Goal: Task Accomplishment & Management: Use online tool/utility

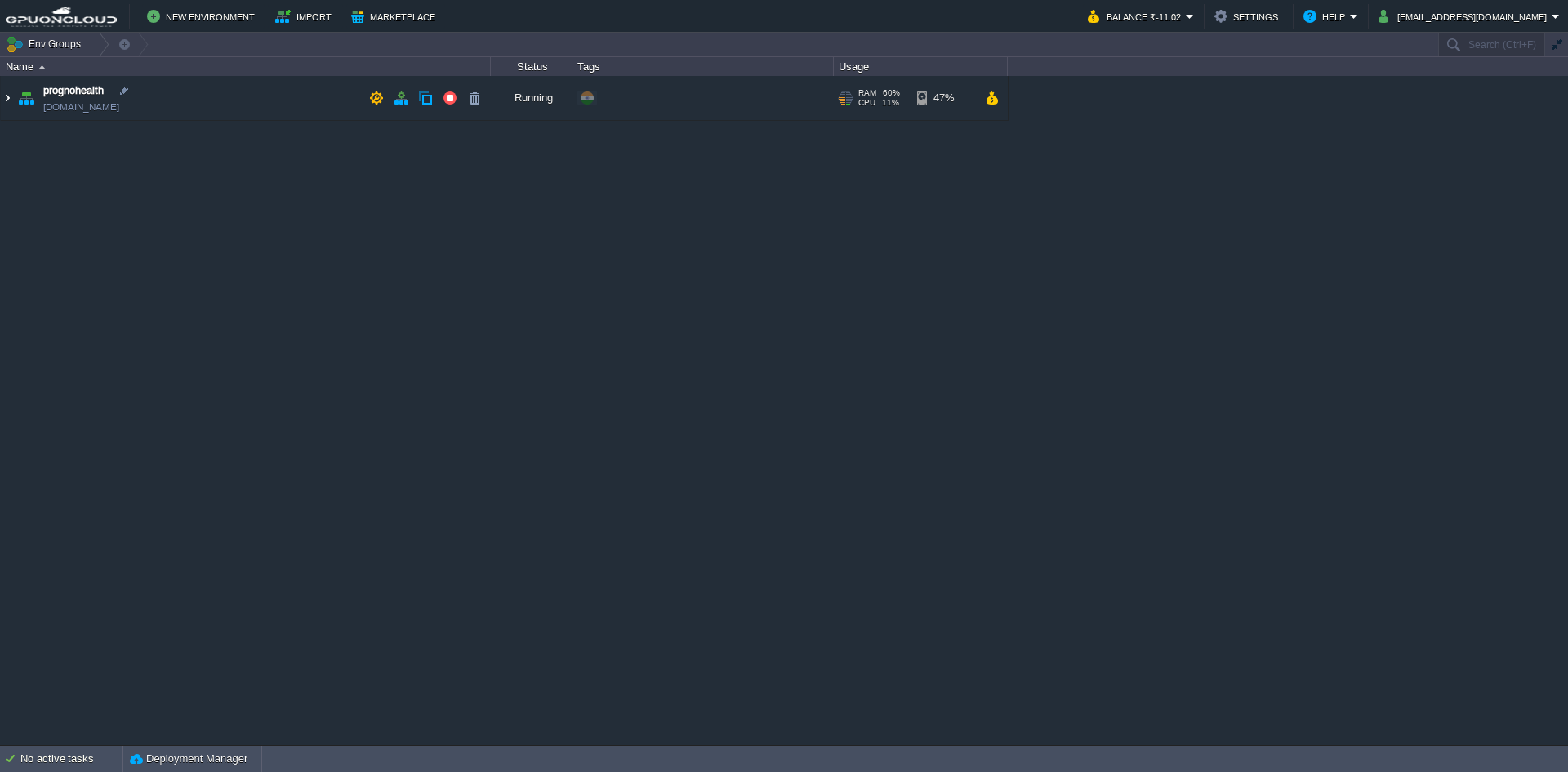
click at [5, 96] on img at bounding box center [7, 98] width 13 height 45
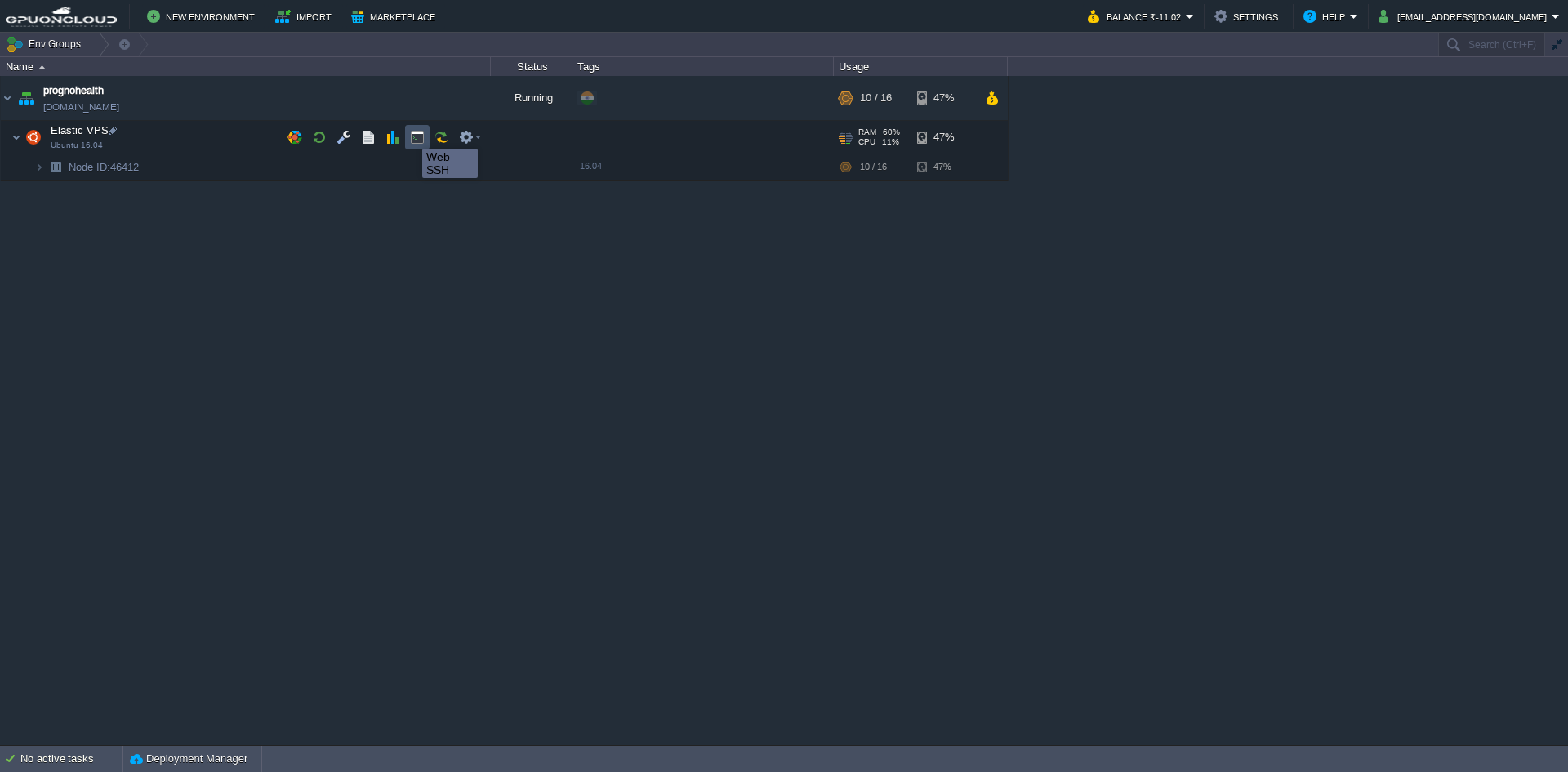
click at [411, 134] on button "button" at bounding box center [417, 138] width 15 height 15
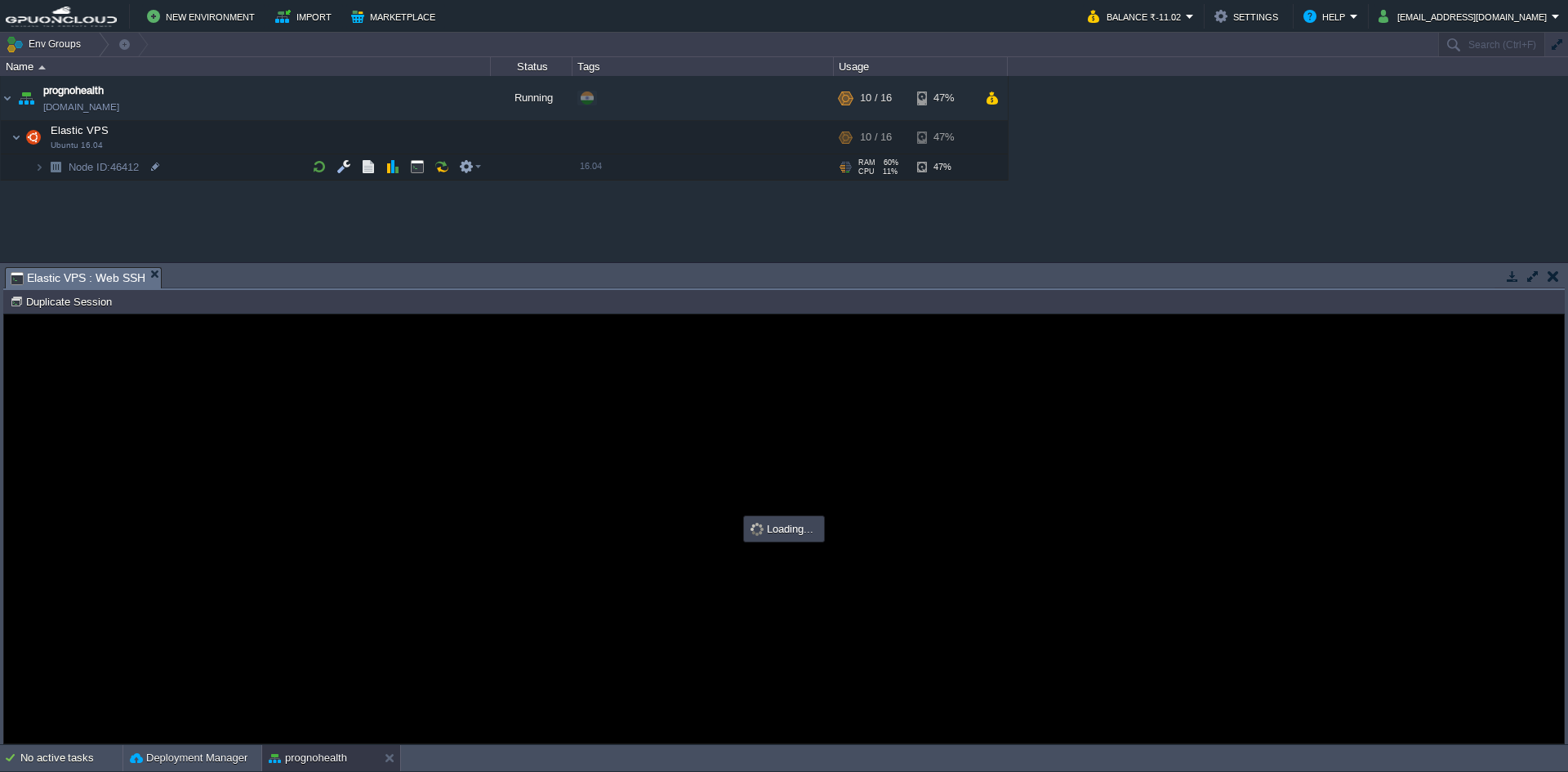
click at [1537, 274] on button "button" at bounding box center [1533, 276] width 15 height 15
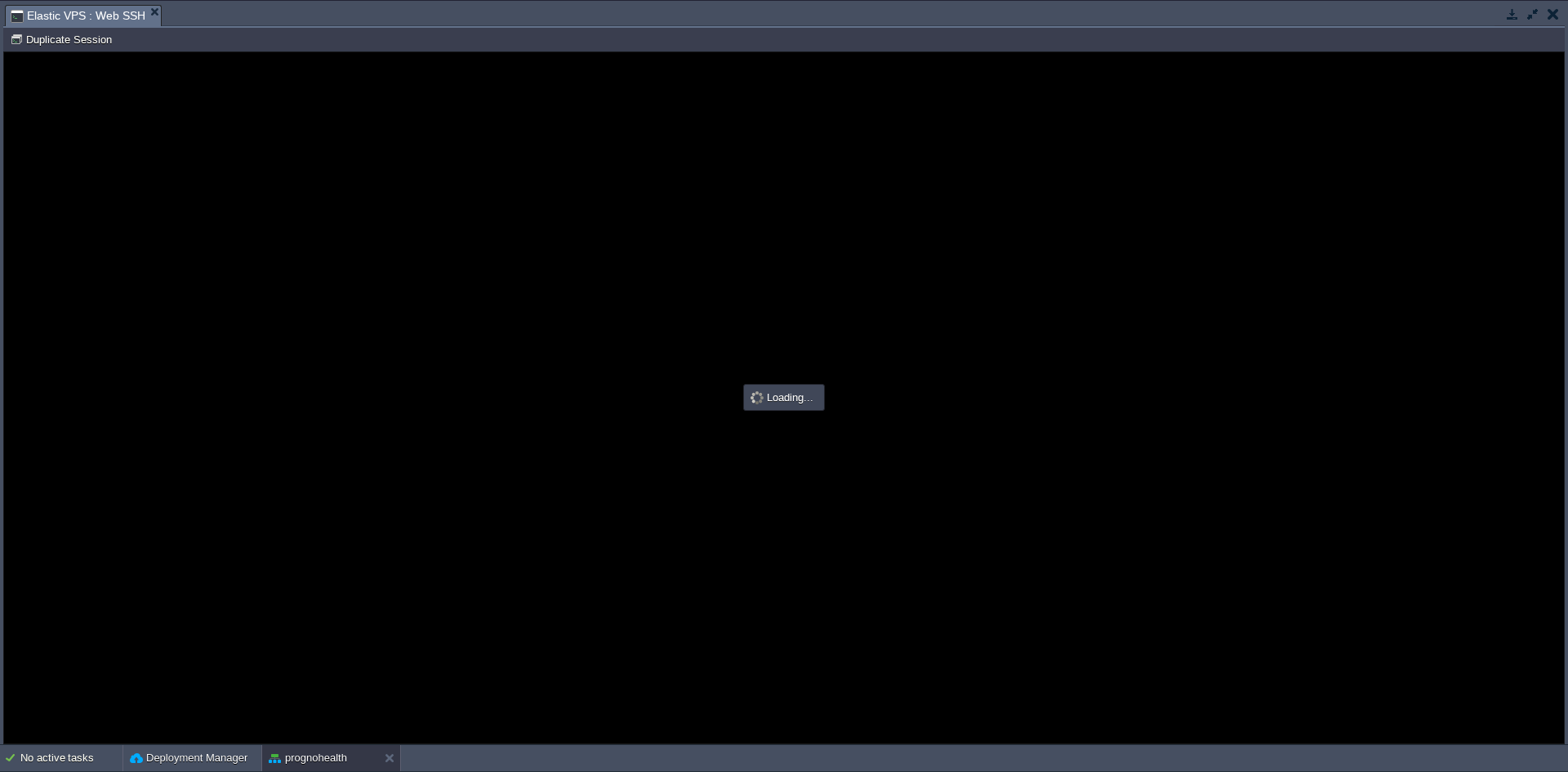
type input "#000000"
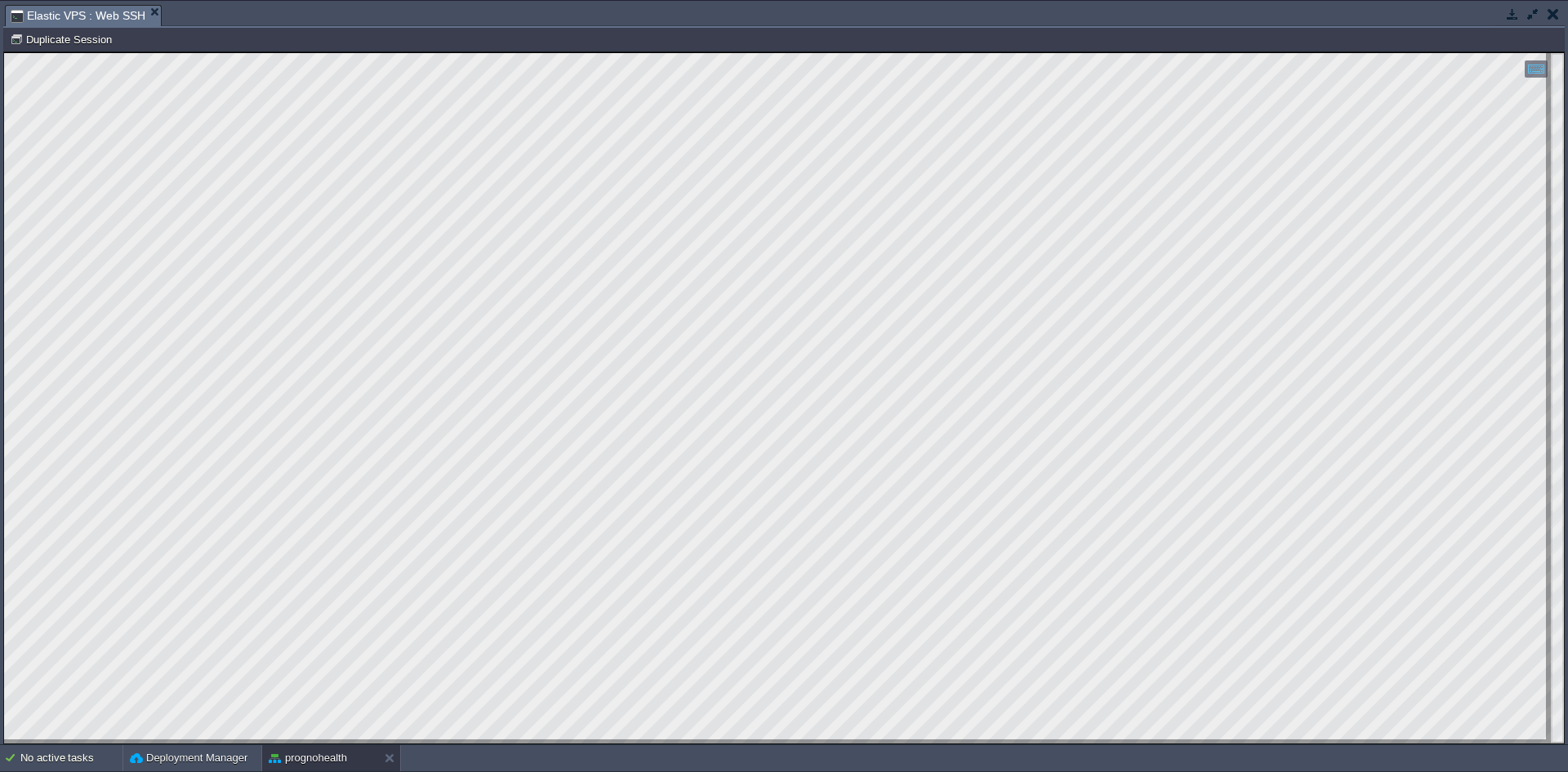
click at [1509, 15] on button "button" at bounding box center [1513, 14] width 15 height 15
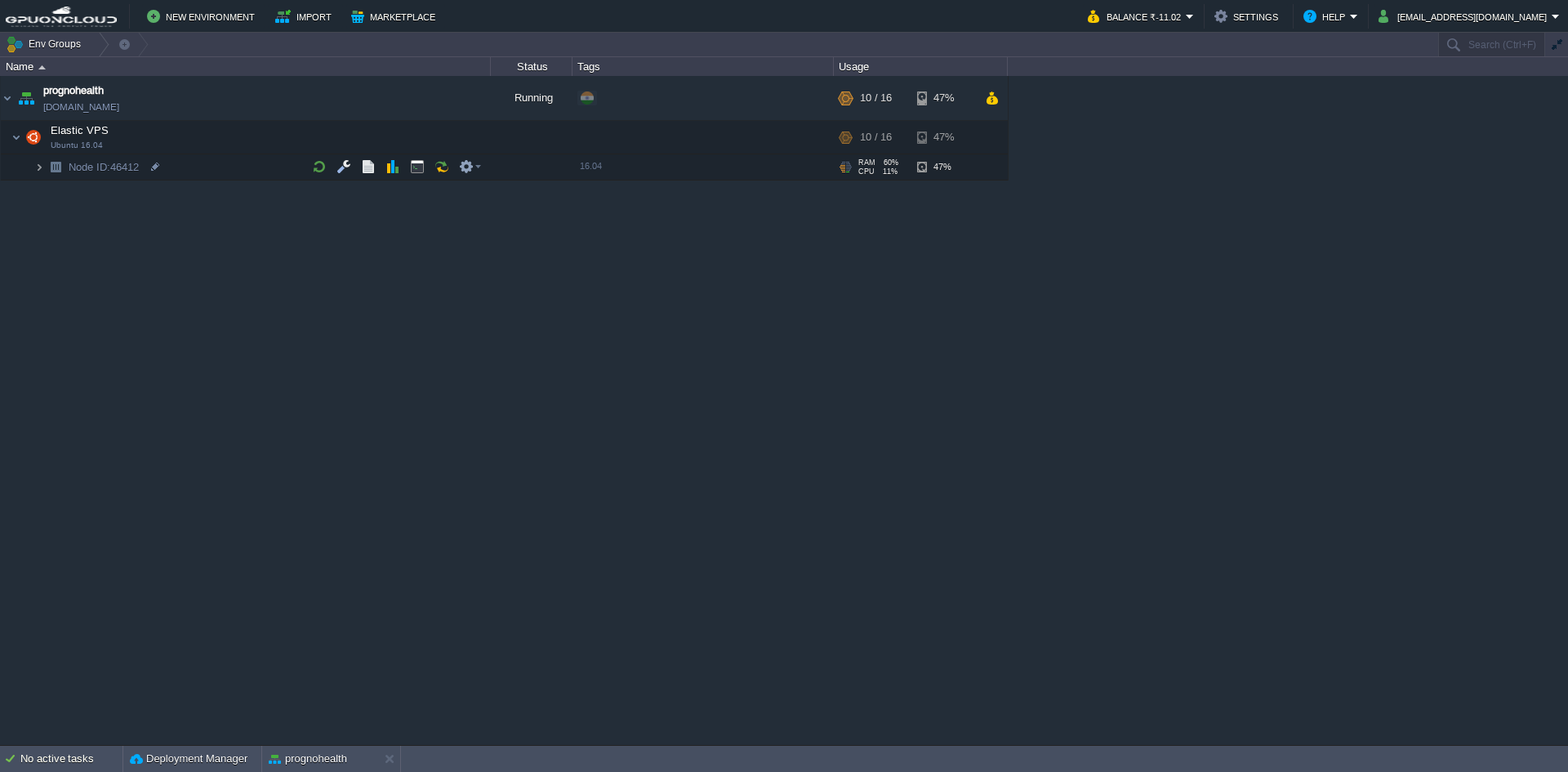
click at [42, 167] on img at bounding box center [40, 167] width 10 height 26
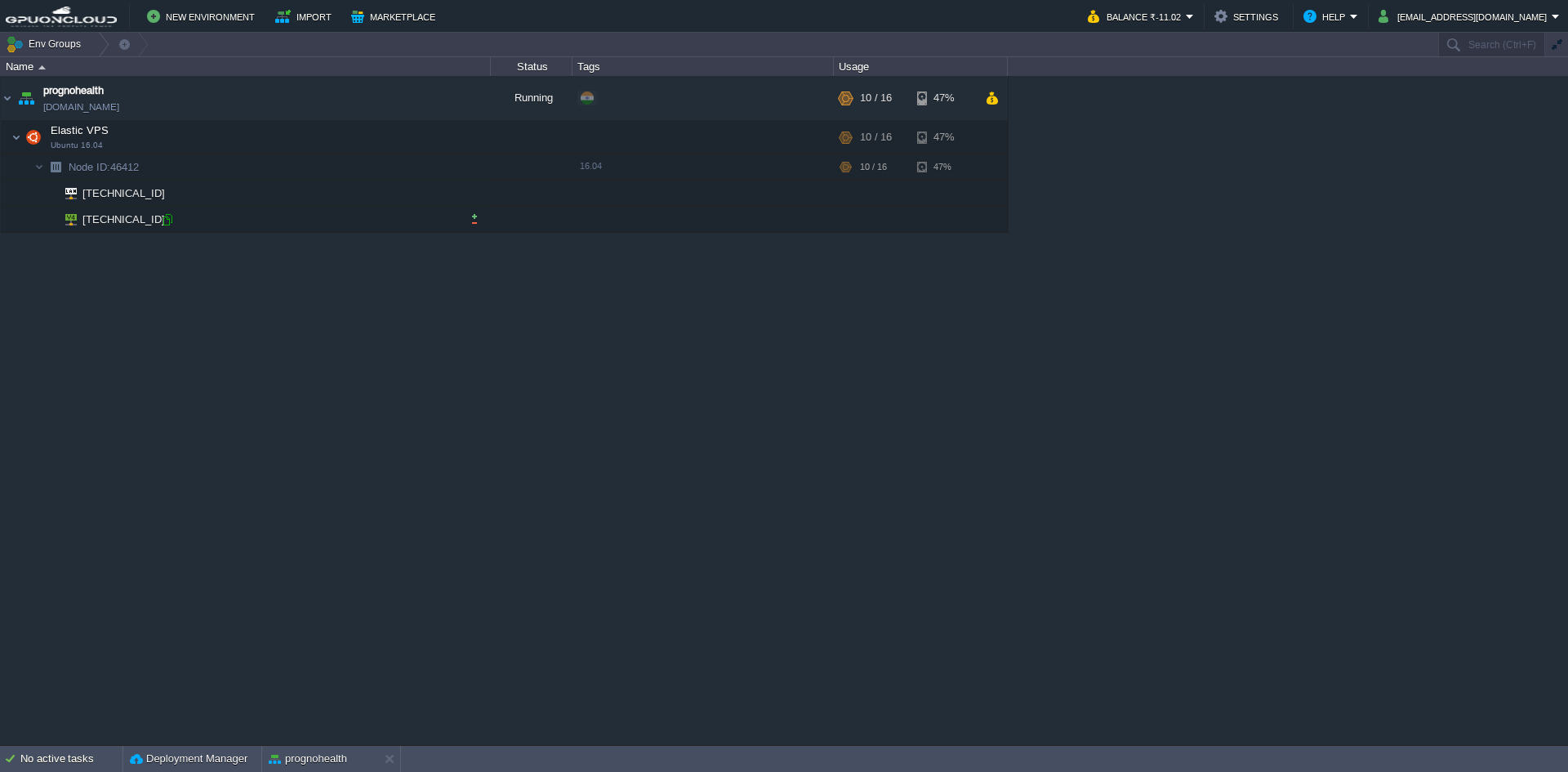
click at [164, 220] on div at bounding box center [167, 220] width 15 height 15
click at [414, 147] on td at bounding box center [417, 138] width 25 height 25
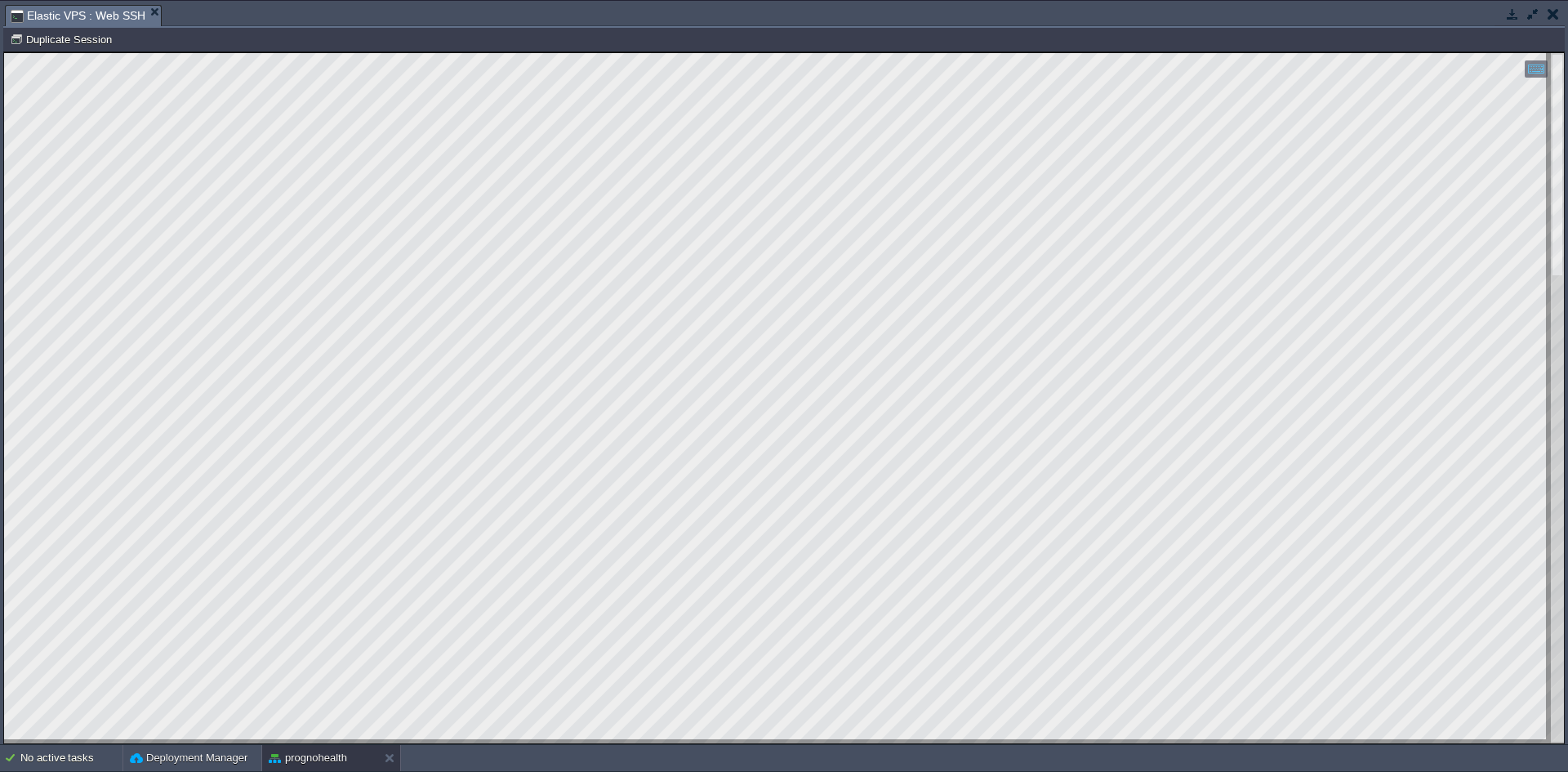
click at [4, 52] on html "Copy: Ctrl + Shift + C Paste: Ctrl + V Settings: Ctrl + Shift + Alt 0" at bounding box center [784, 52] width 1560 height 0
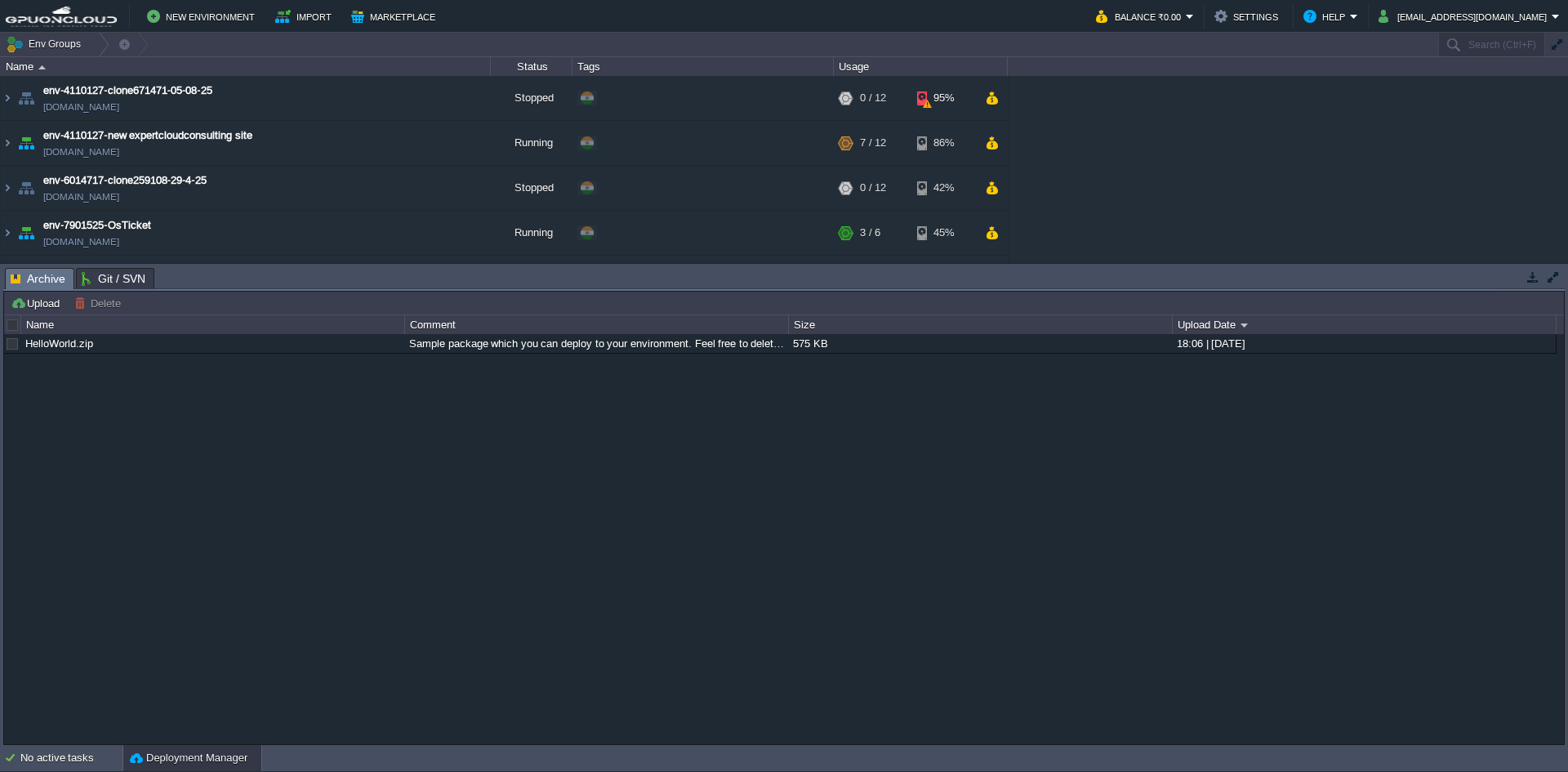
click at [1532, 275] on button "button" at bounding box center [1533, 277] width 15 height 15
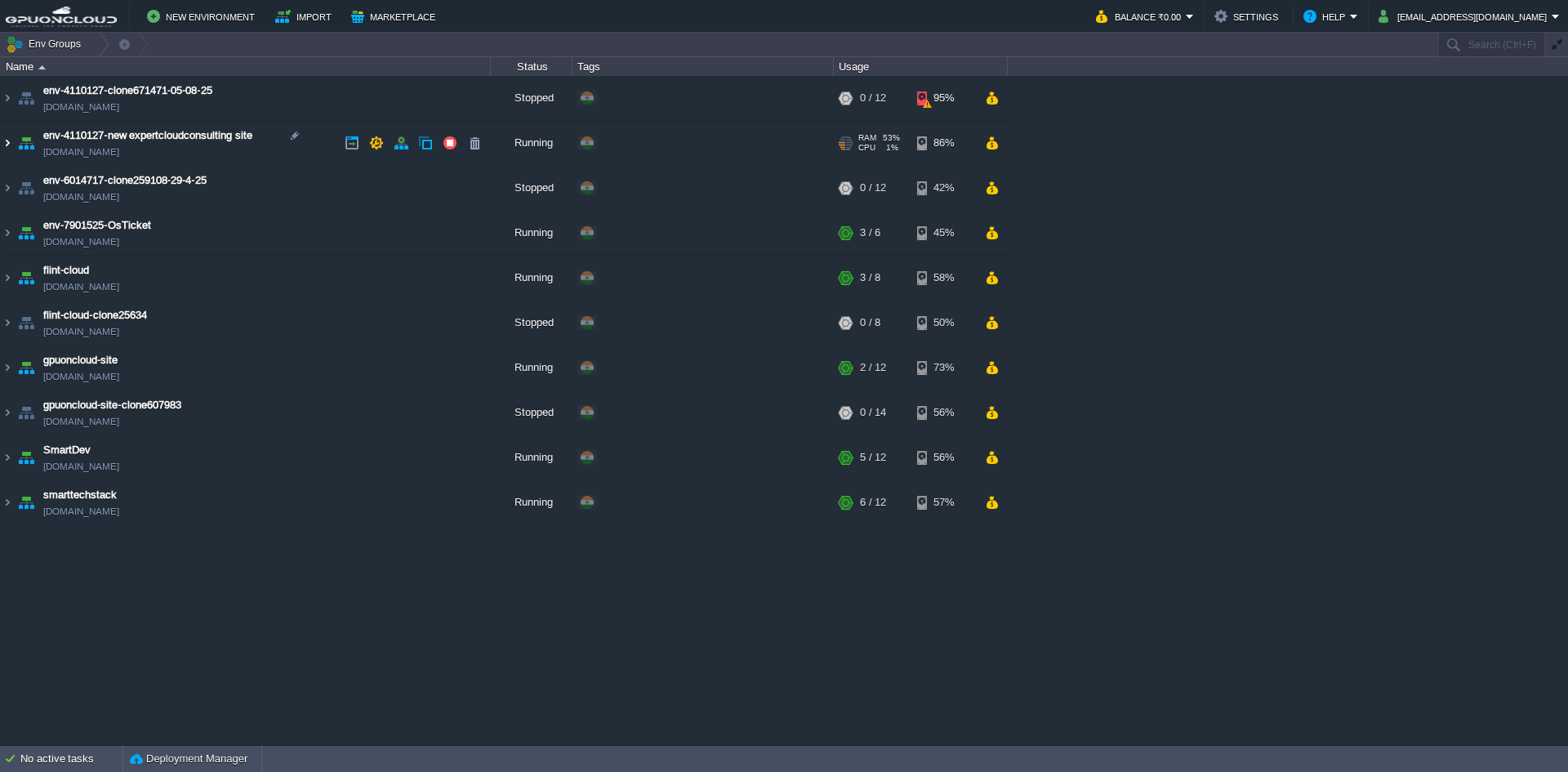
click at [2, 143] on img at bounding box center [7, 144] width 13 height 45
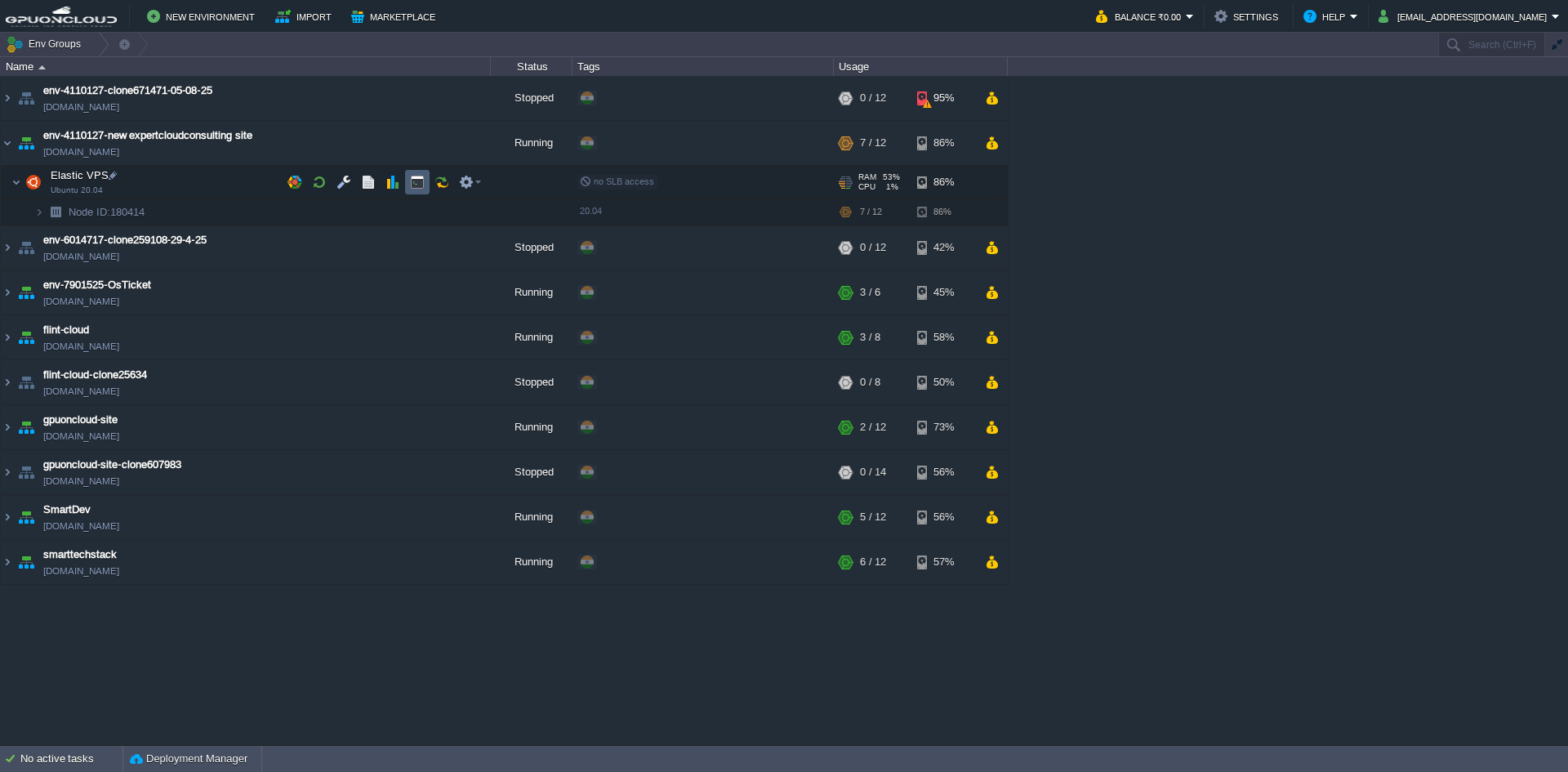
click at [416, 177] on button "button" at bounding box center [417, 182] width 15 height 15
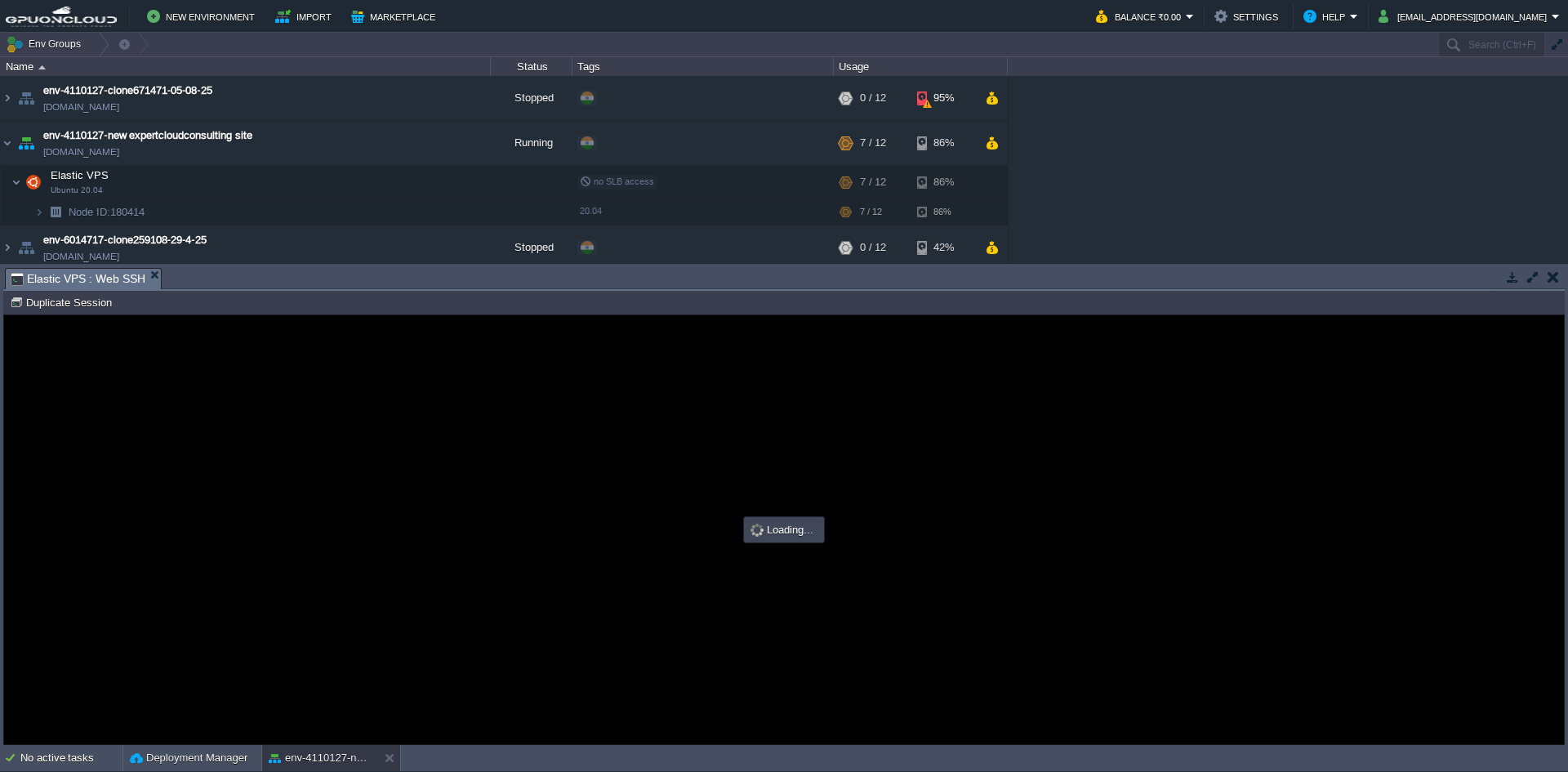
click at [1535, 282] on button "button" at bounding box center [1533, 277] width 15 height 15
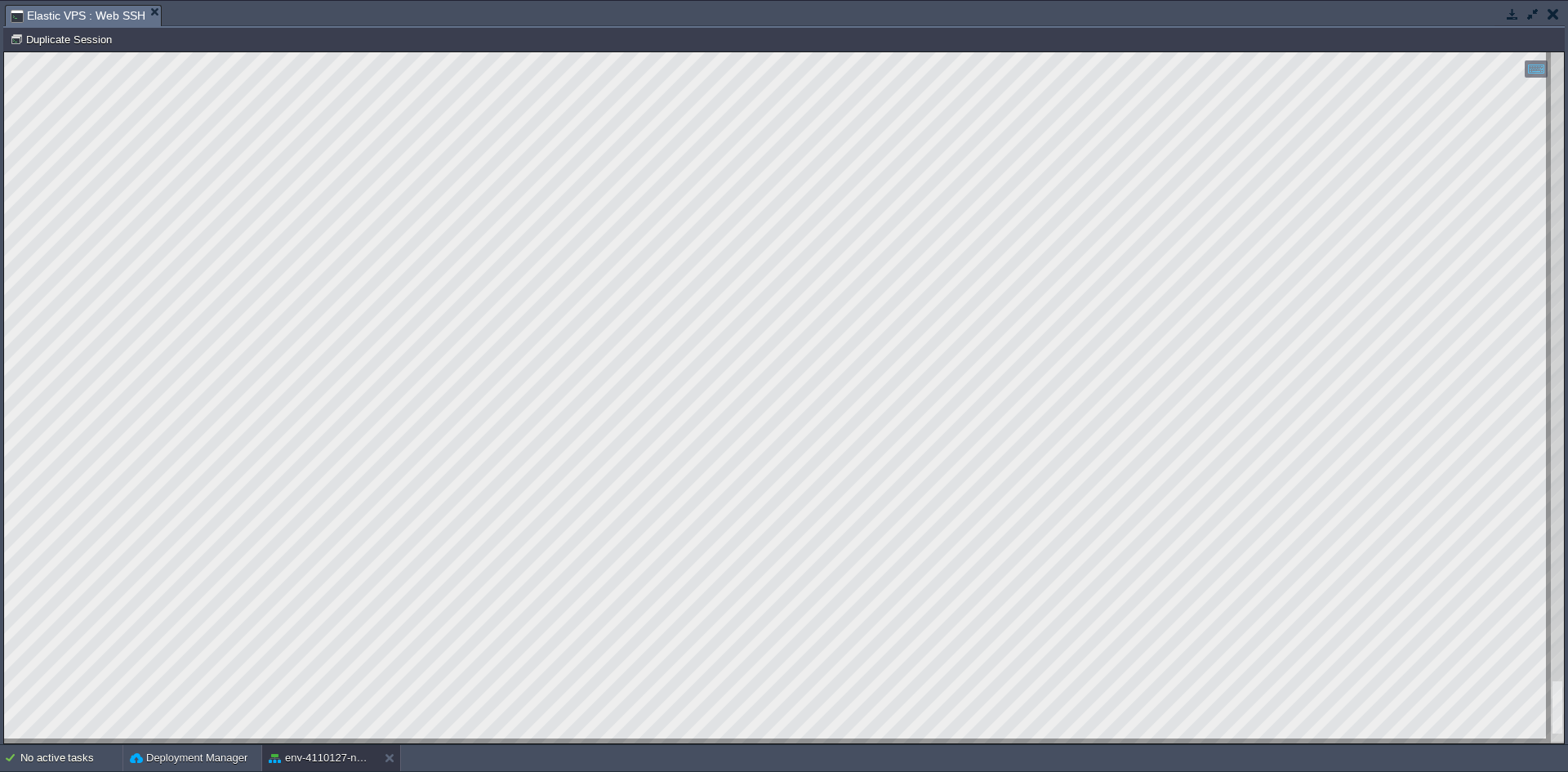
click at [505, 52] on html "Copy: Ctrl + Shift + C Paste: Ctrl + V Settings: Ctrl + Shift + Alt 0" at bounding box center [784, 52] width 1560 height 0
click at [4, 52] on html "Copy: Ctrl + Shift + C Paste: Ctrl + V Settings: Ctrl + Shift + Alt 0" at bounding box center [784, 52] width 1560 height 0
click at [182, 380] on div at bounding box center [784, 398] width 1560 height 691
drag, startPoint x: 478, startPoint y: 739, endPoint x: 7, endPoint y: 273, distance: 662.6
click at [4, 52] on html "Copy: Ctrl + Shift + C Paste: Ctrl + V Settings: Ctrl + Shift + Alt 0" at bounding box center [784, 52] width 1560 height 0
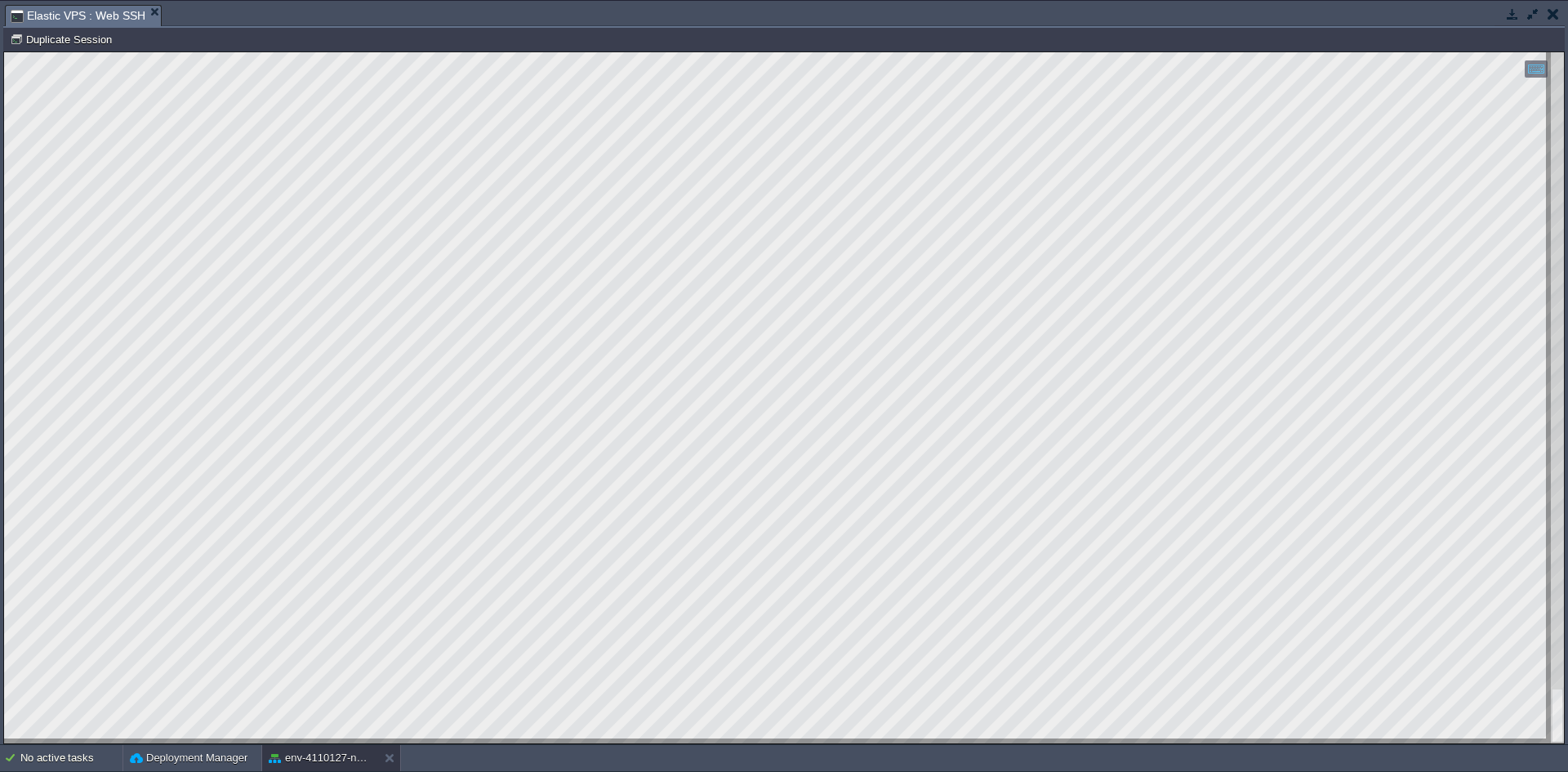
click at [82, 575] on div at bounding box center [784, 398] width 1560 height 691
click at [1516, 18] on button "button" at bounding box center [1513, 14] width 15 height 15
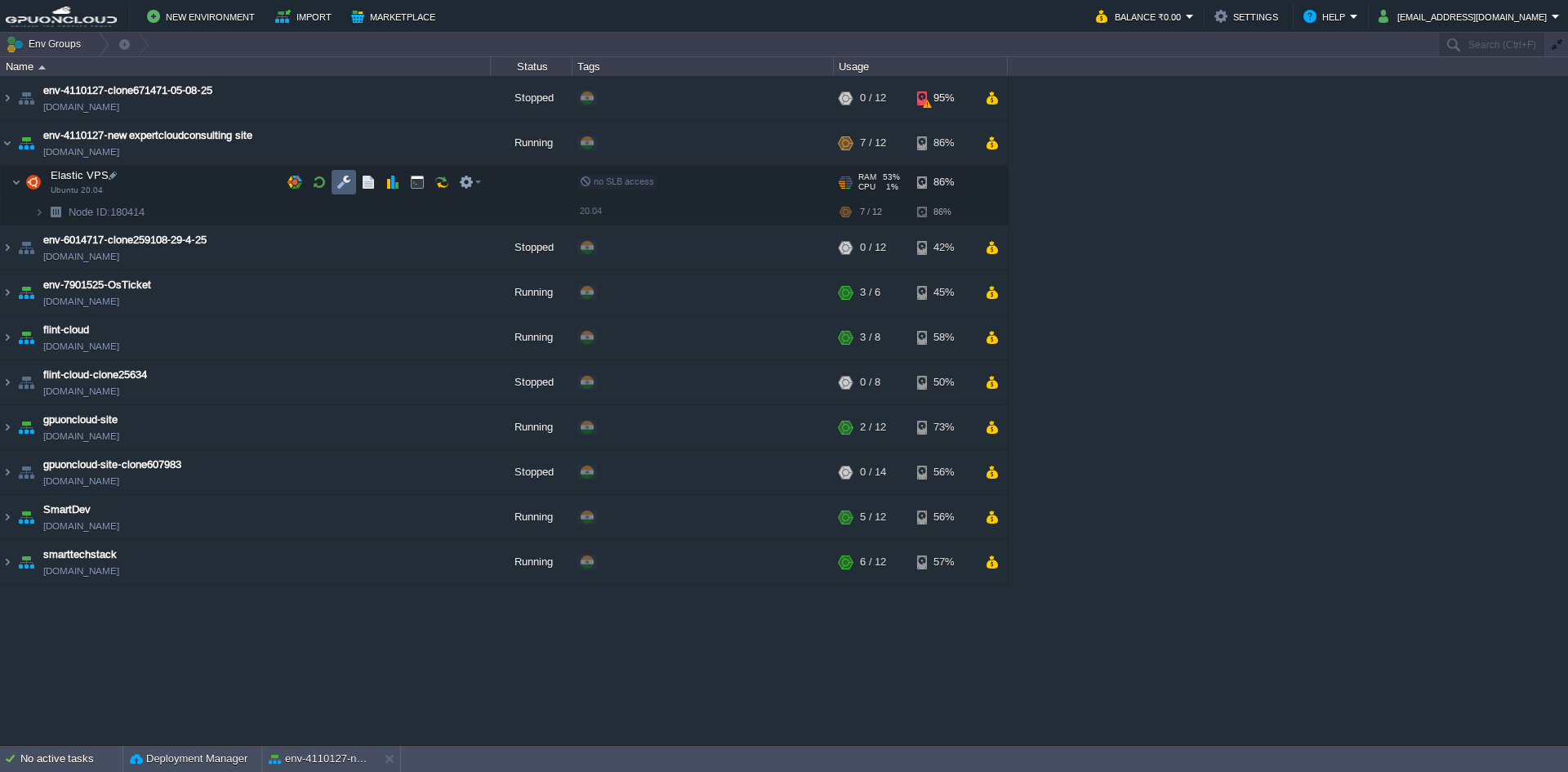
click at [344, 186] on button "button" at bounding box center [344, 182] width 15 height 15
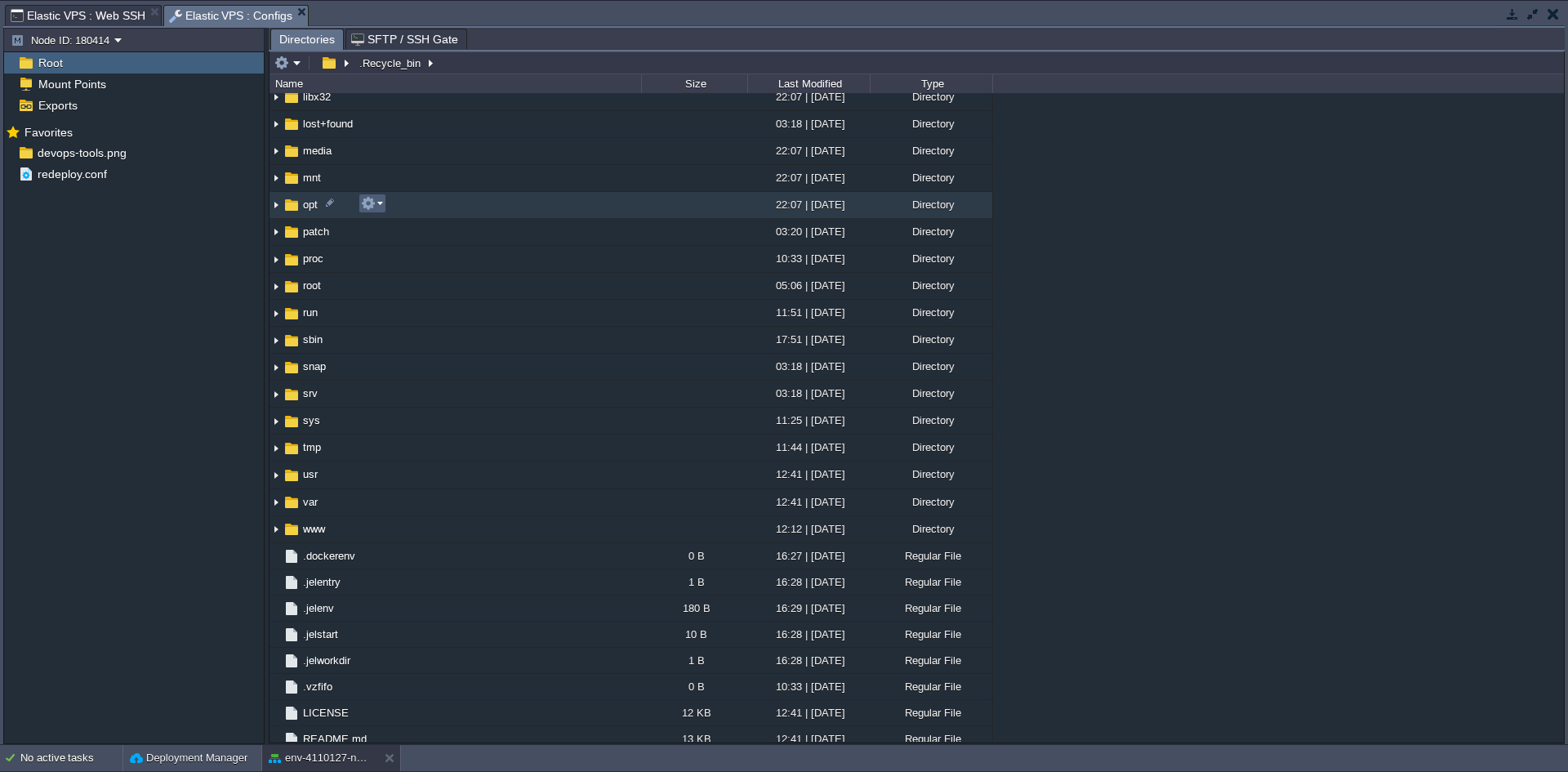
scroll to position [261, 0]
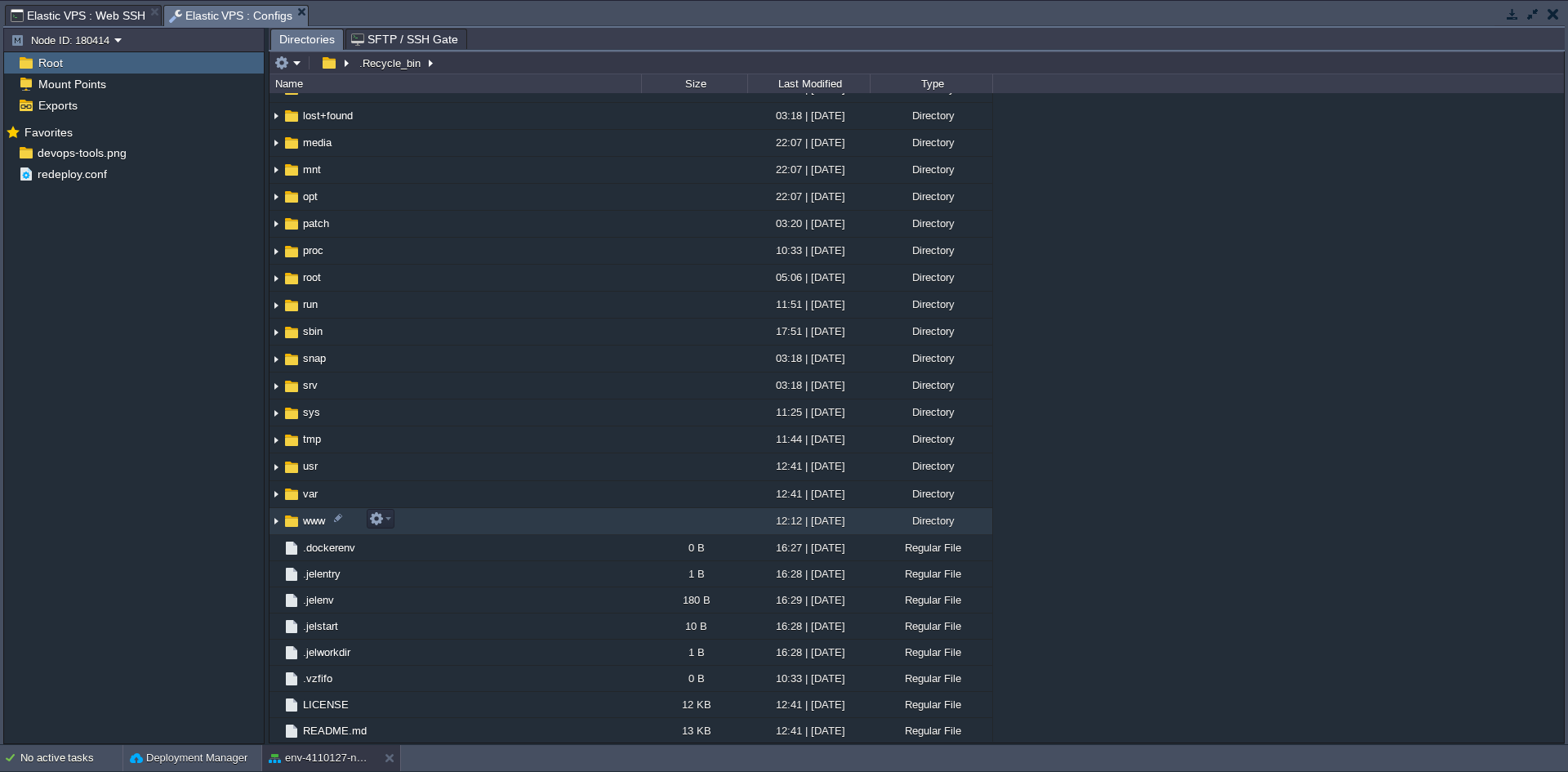
click at [273, 525] on img at bounding box center [276, 521] width 13 height 26
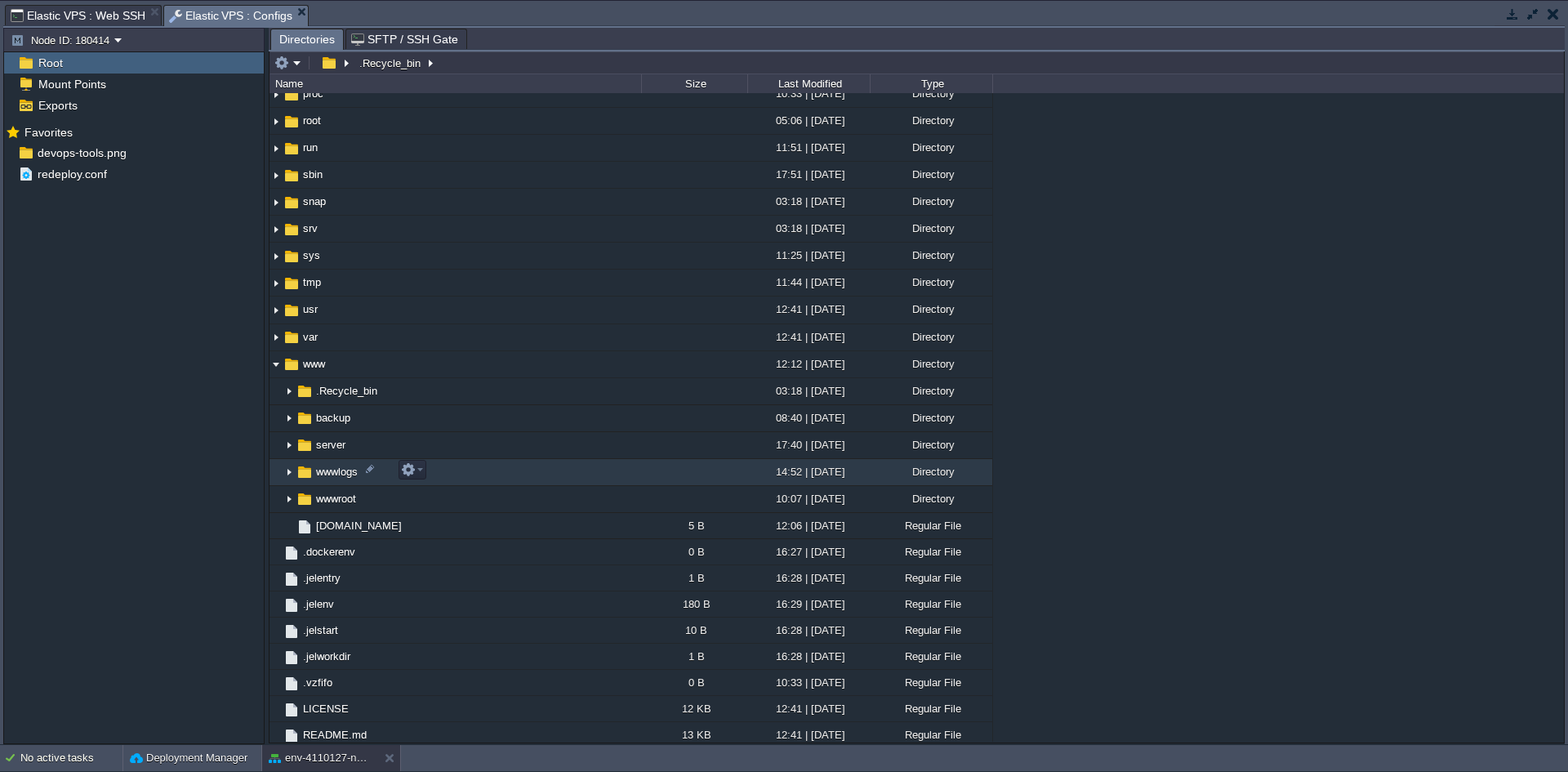
scroll to position [421, 0]
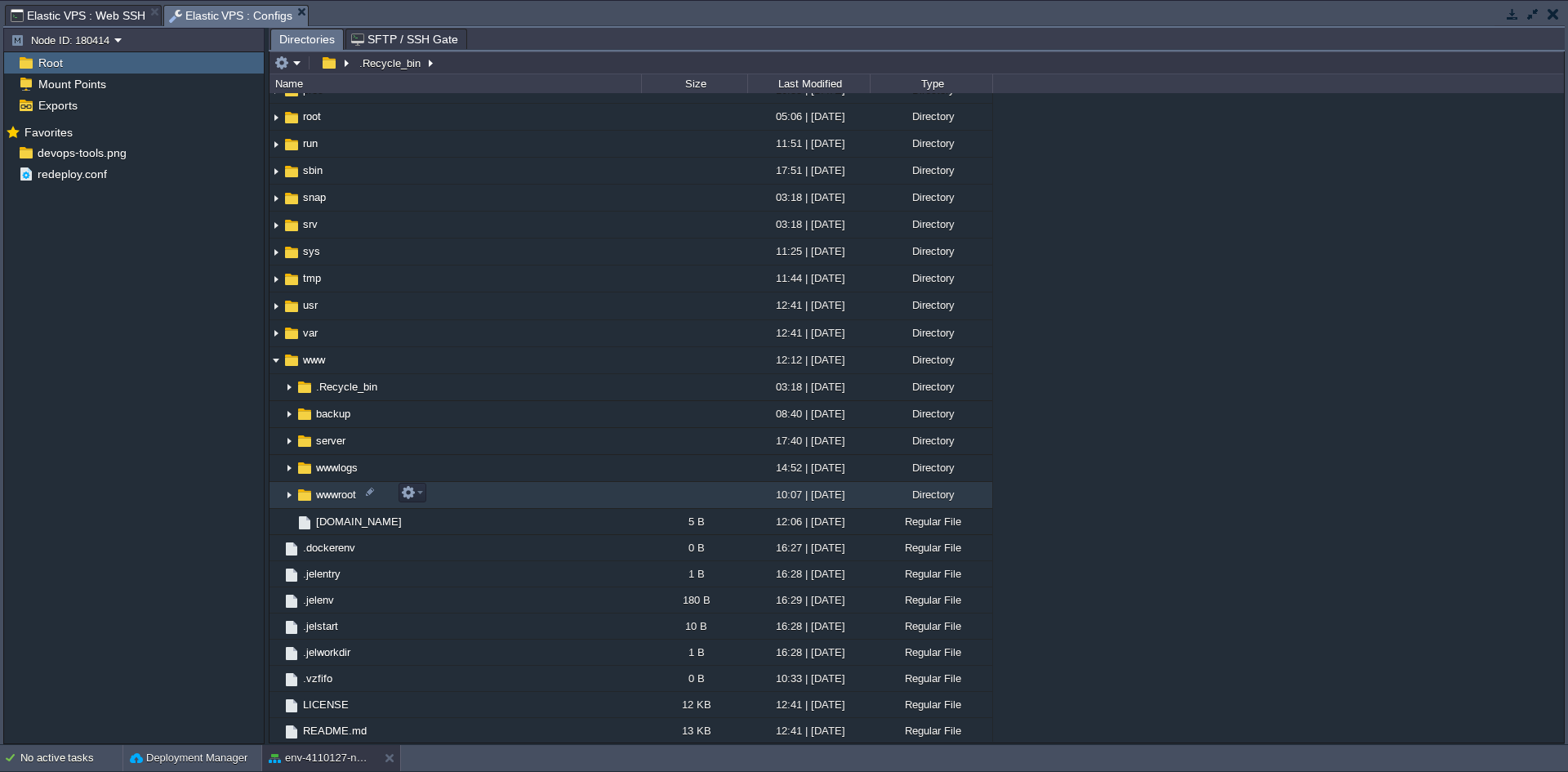
click at [292, 493] on img at bounding box center [289, 496] width 13 height 26
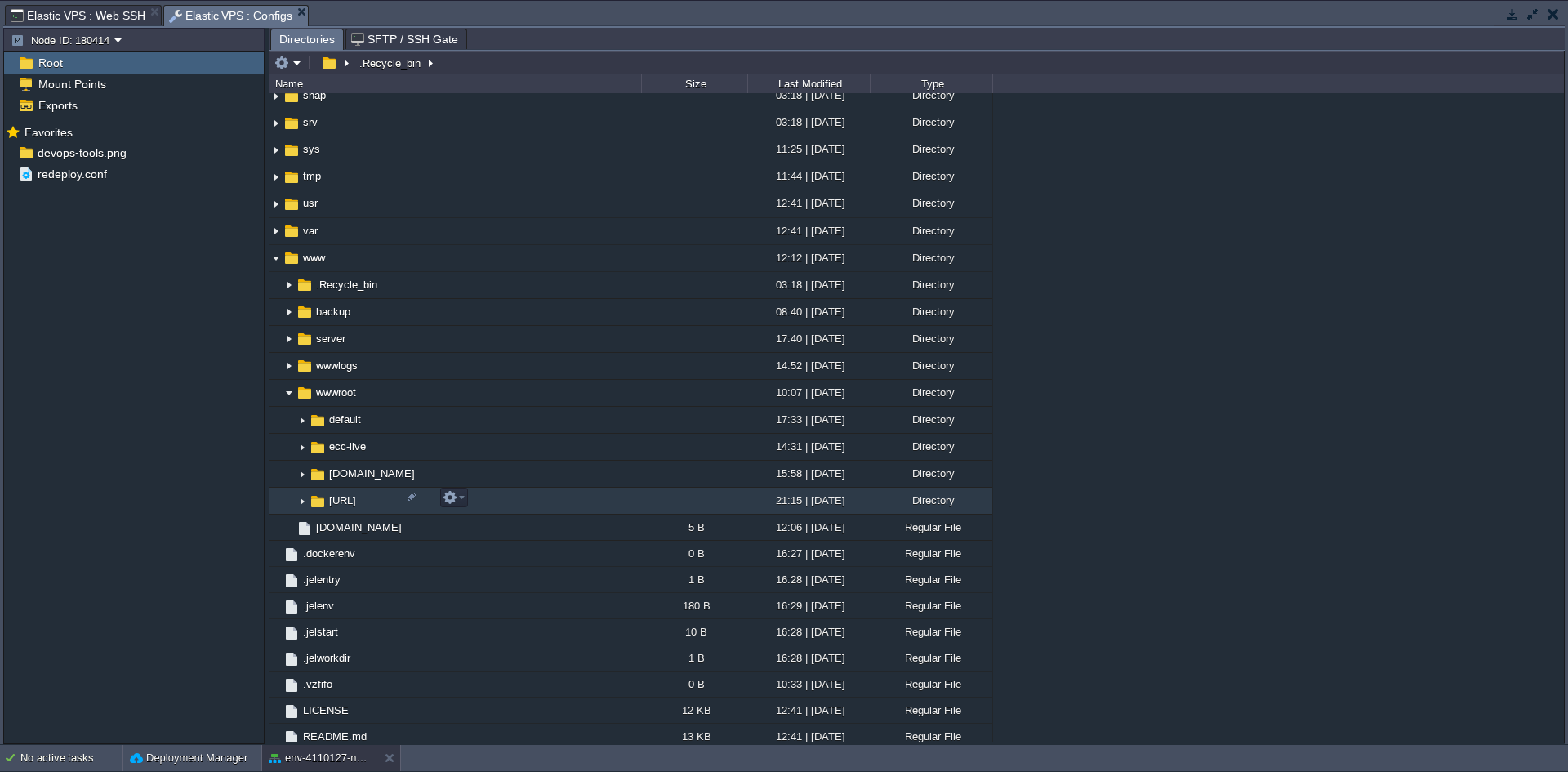
scroll to position [529, 0]
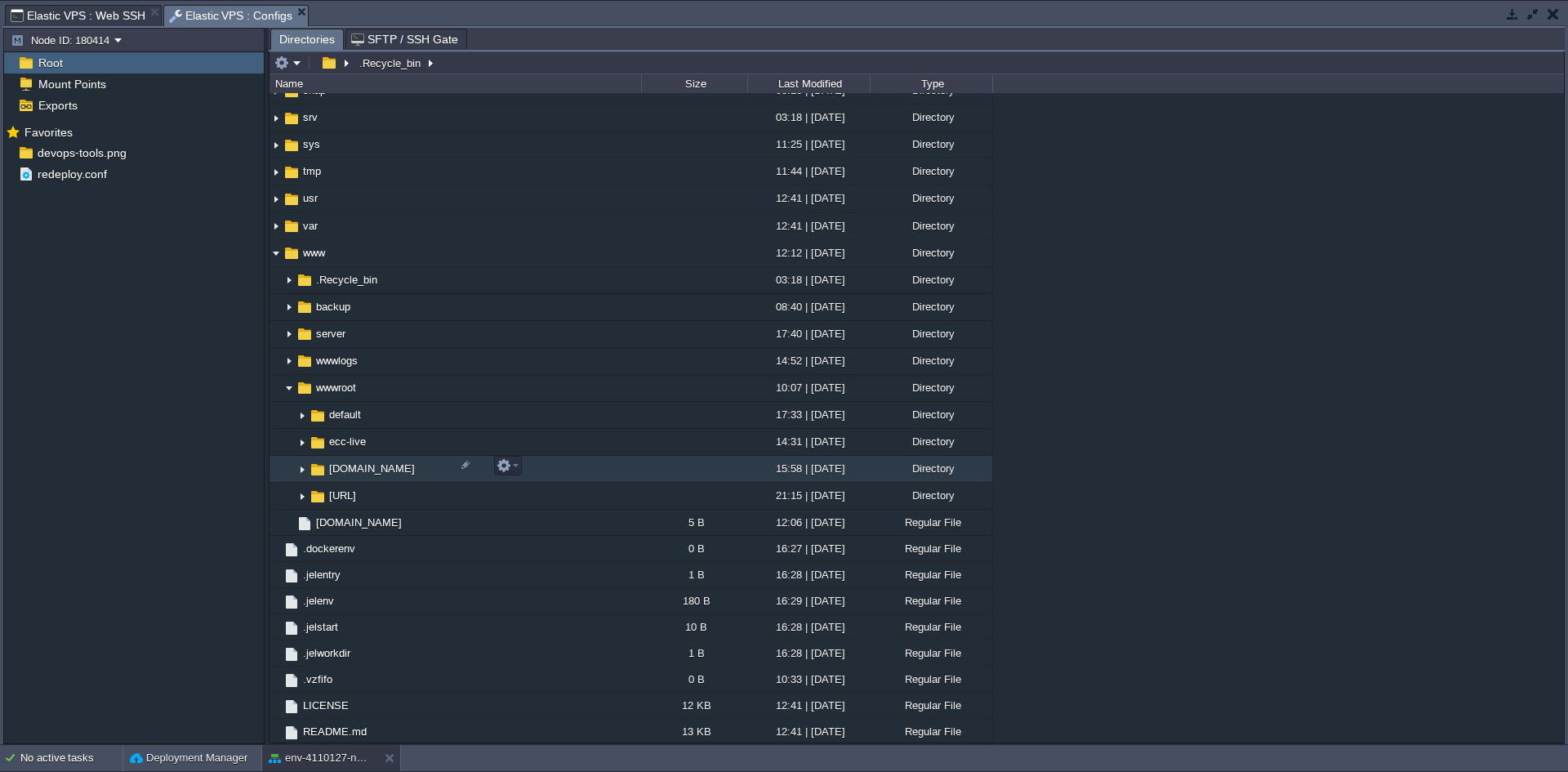
click at [297, 472] on img at bounding box center [303, 469] width 13 height 26
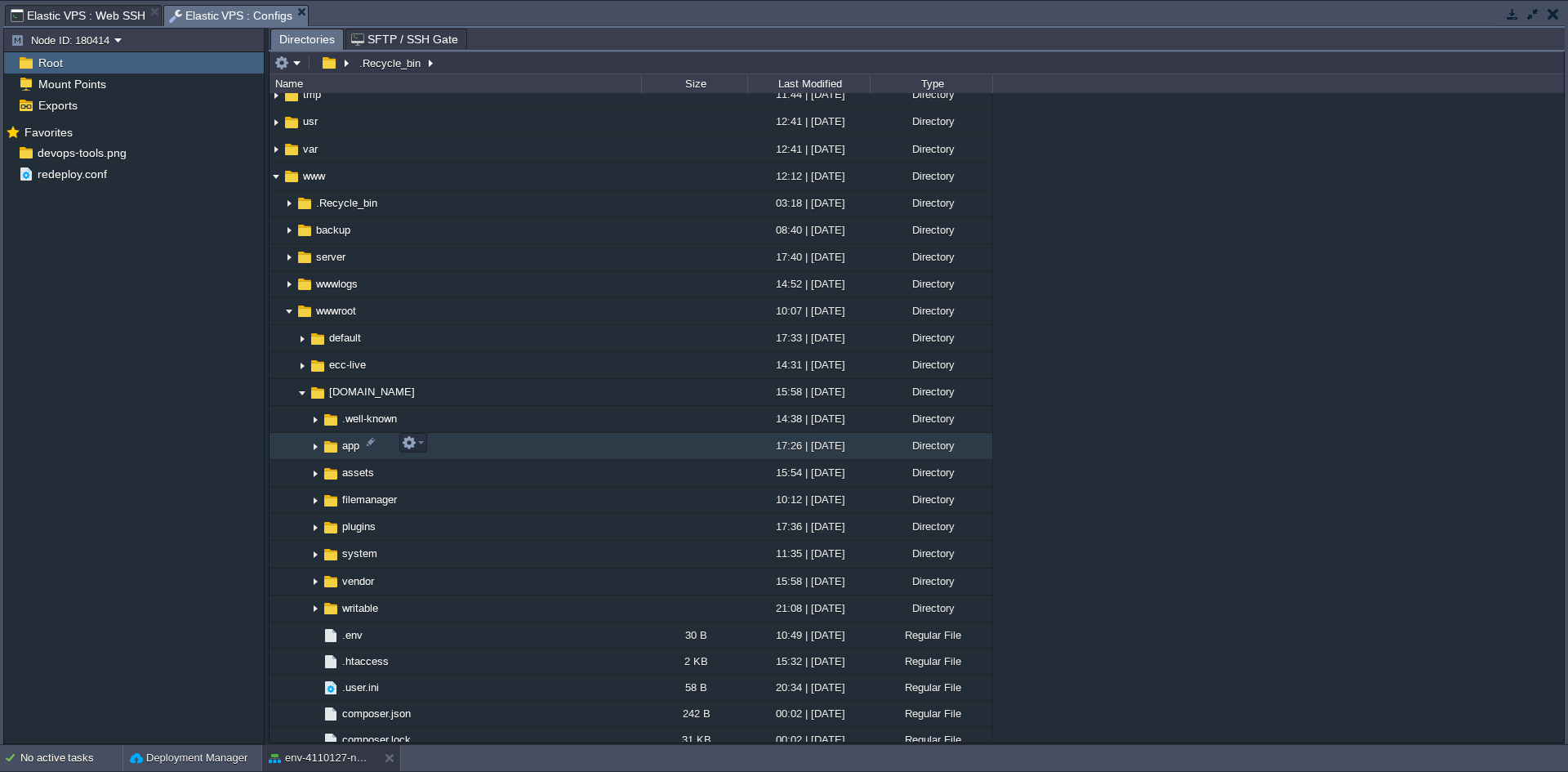
scroll to position [692, 0]
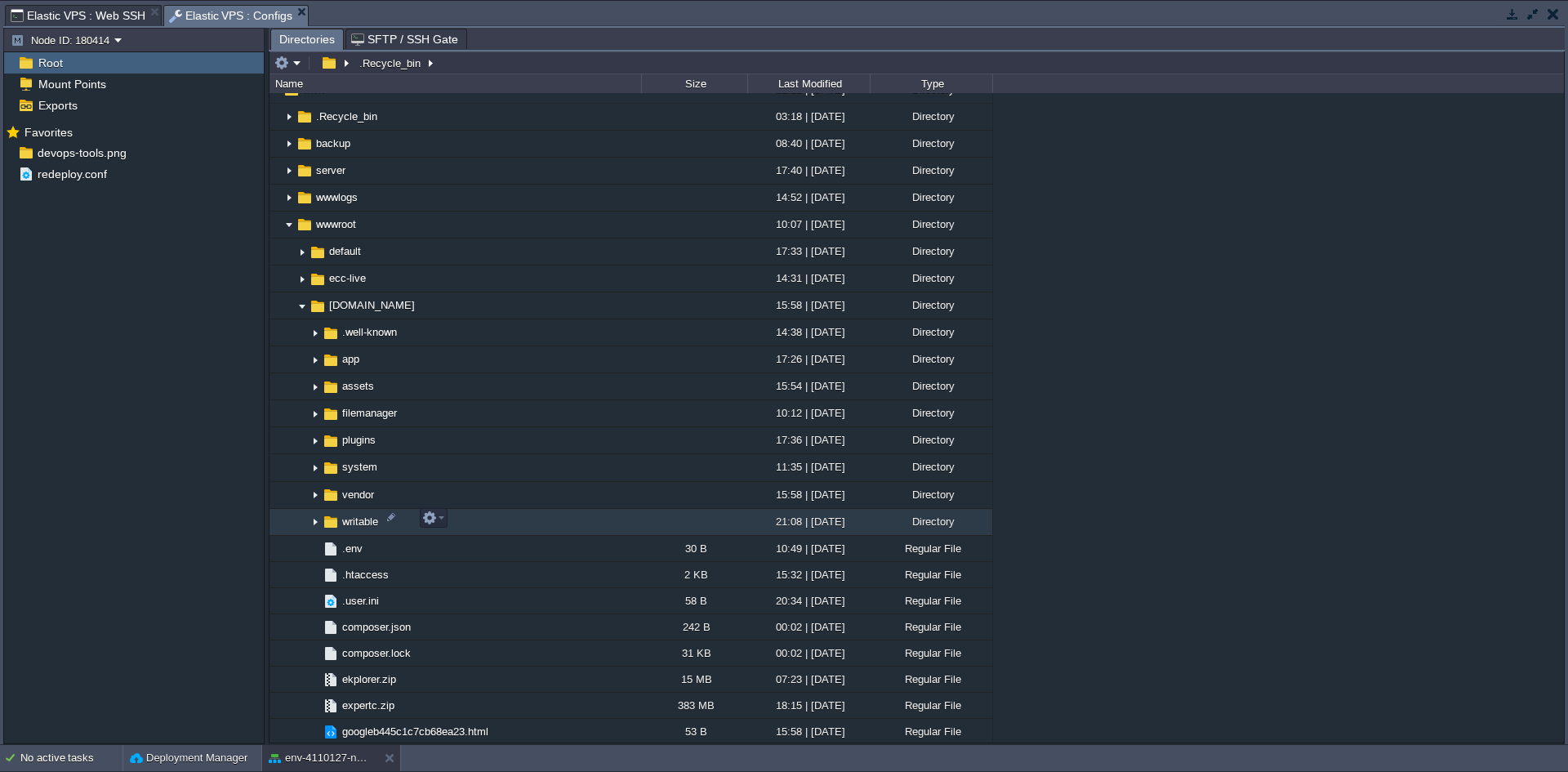
click at [317, 521] on img at bounding box center [316, 522] width 13 height 26
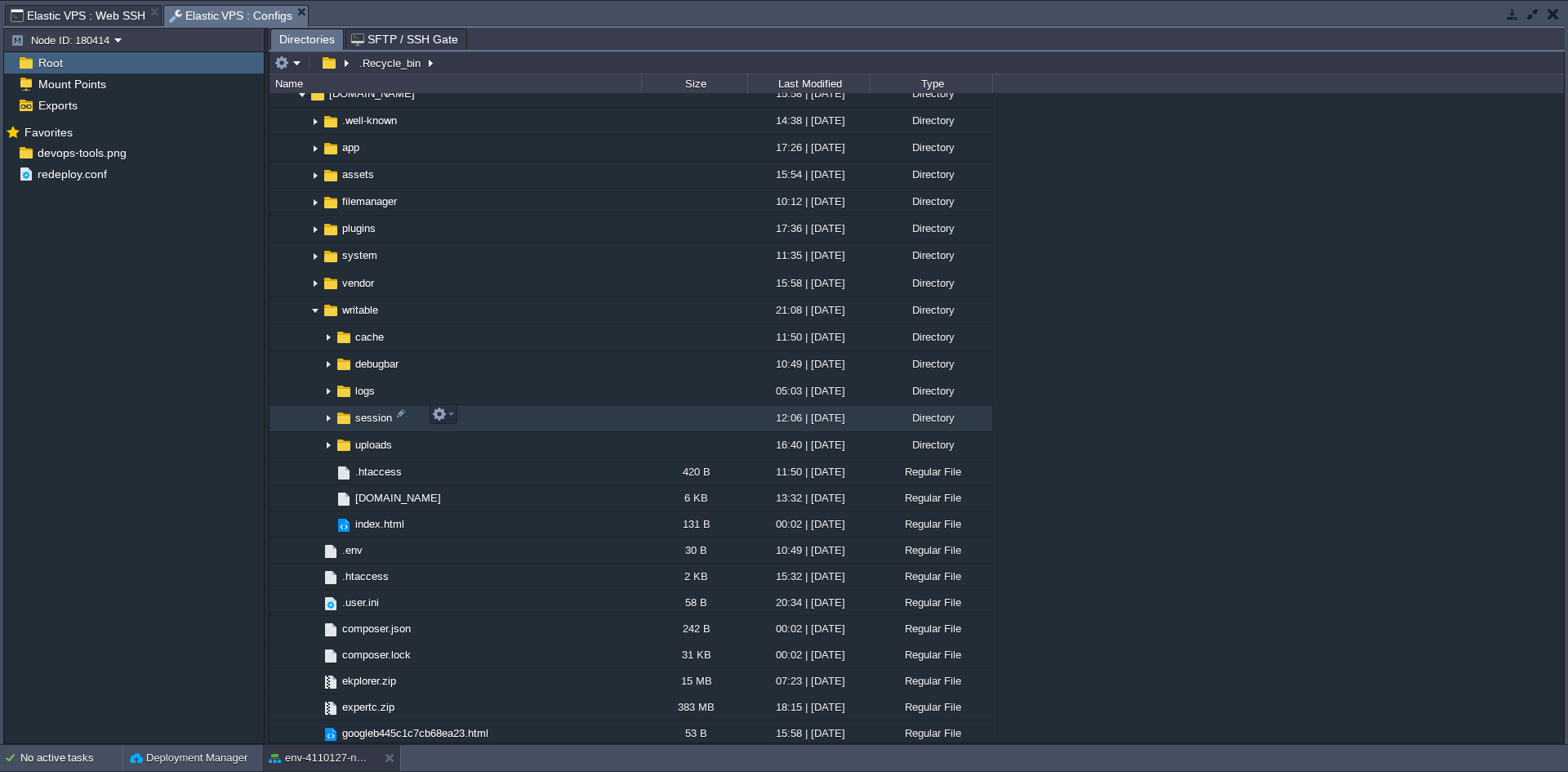
scroll to position [937, 0]
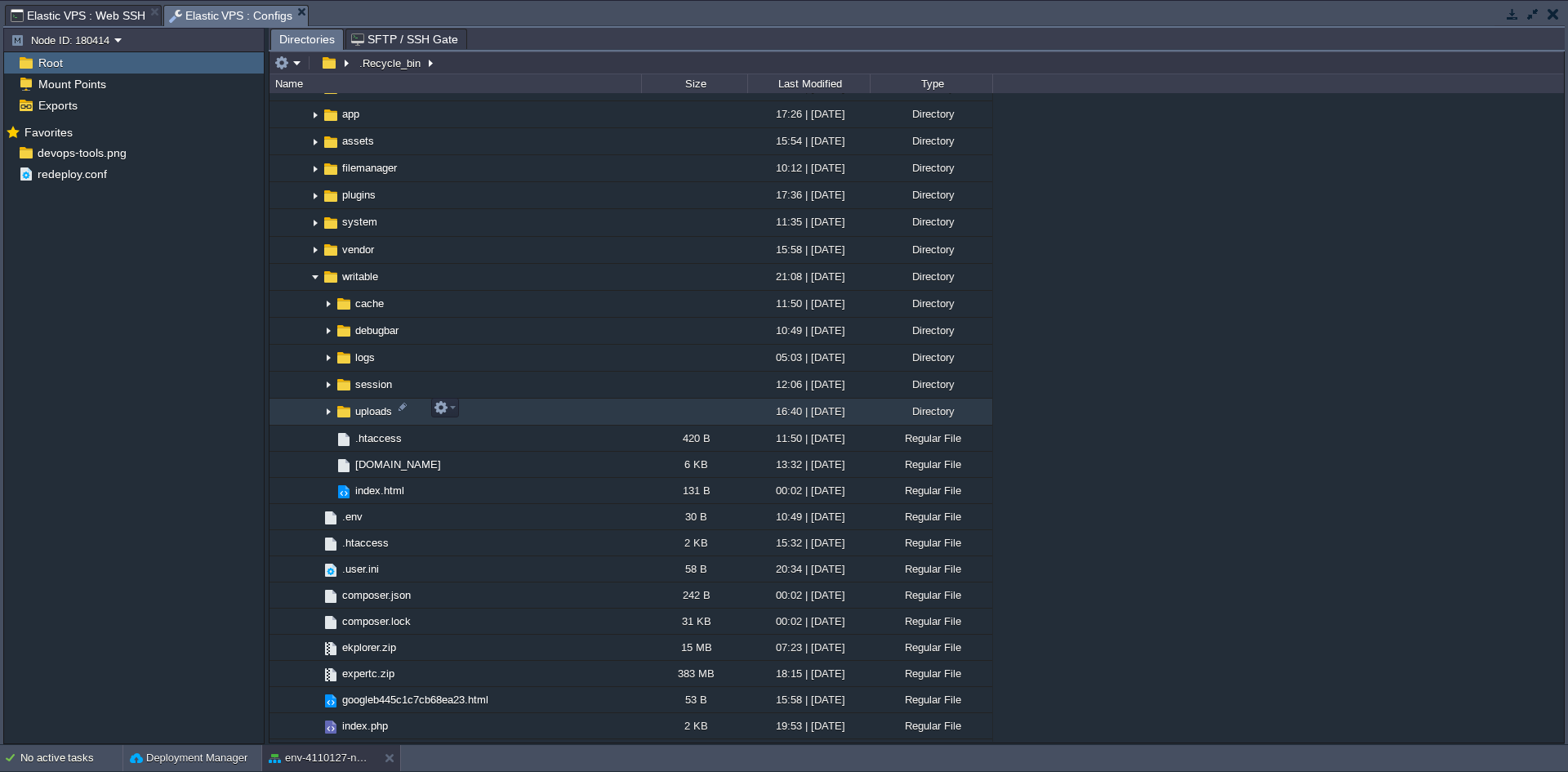
click at [328, 416] on img at bounding box center [328, 412] width 13 height 26
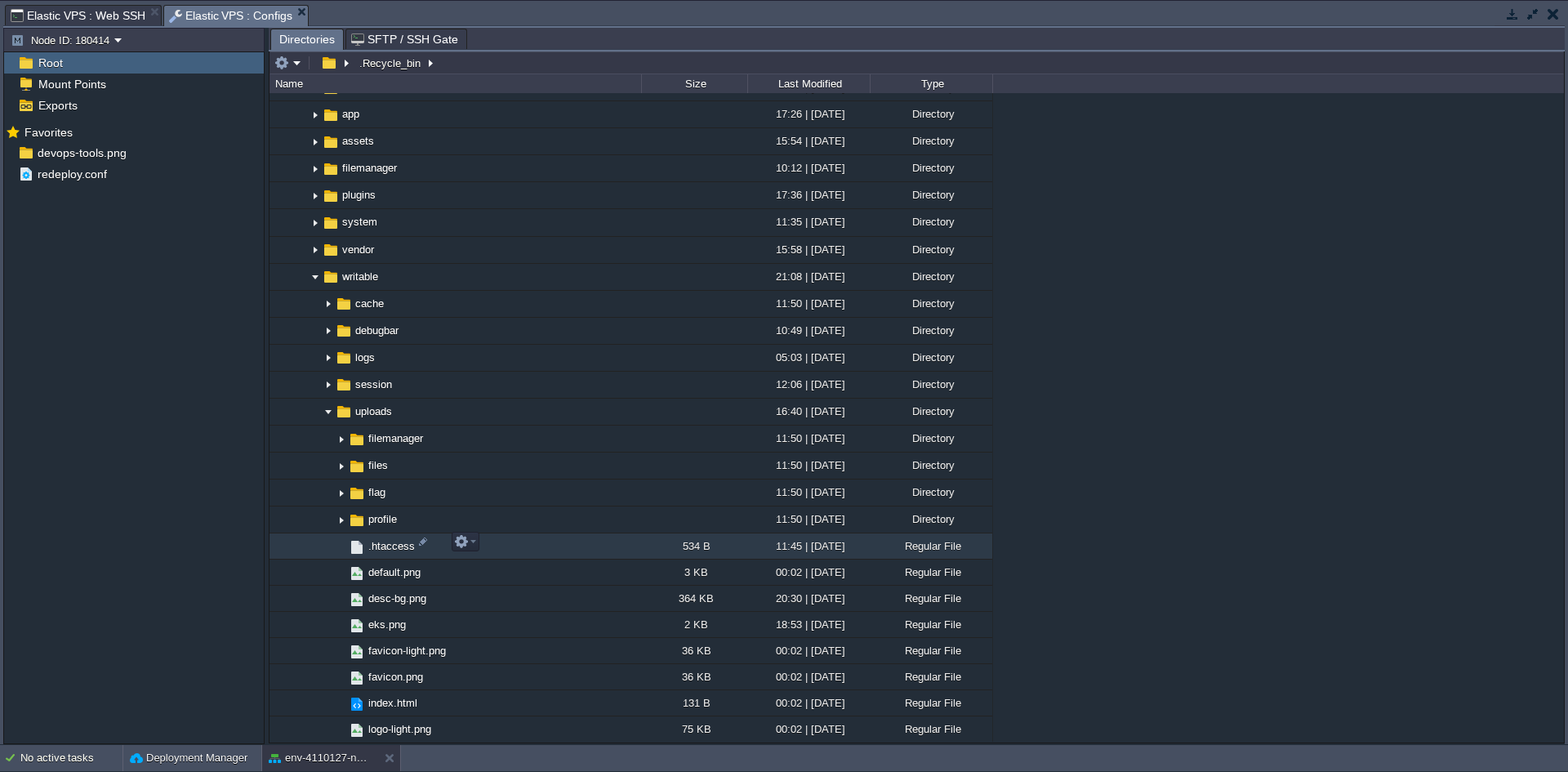
click at [376, 546] on span ".htaccess" at bounding box center [392, 546] width 51 height 14
click at [289, 37] on span "Directories" at bounding box center [307, 40] width 55 height 21
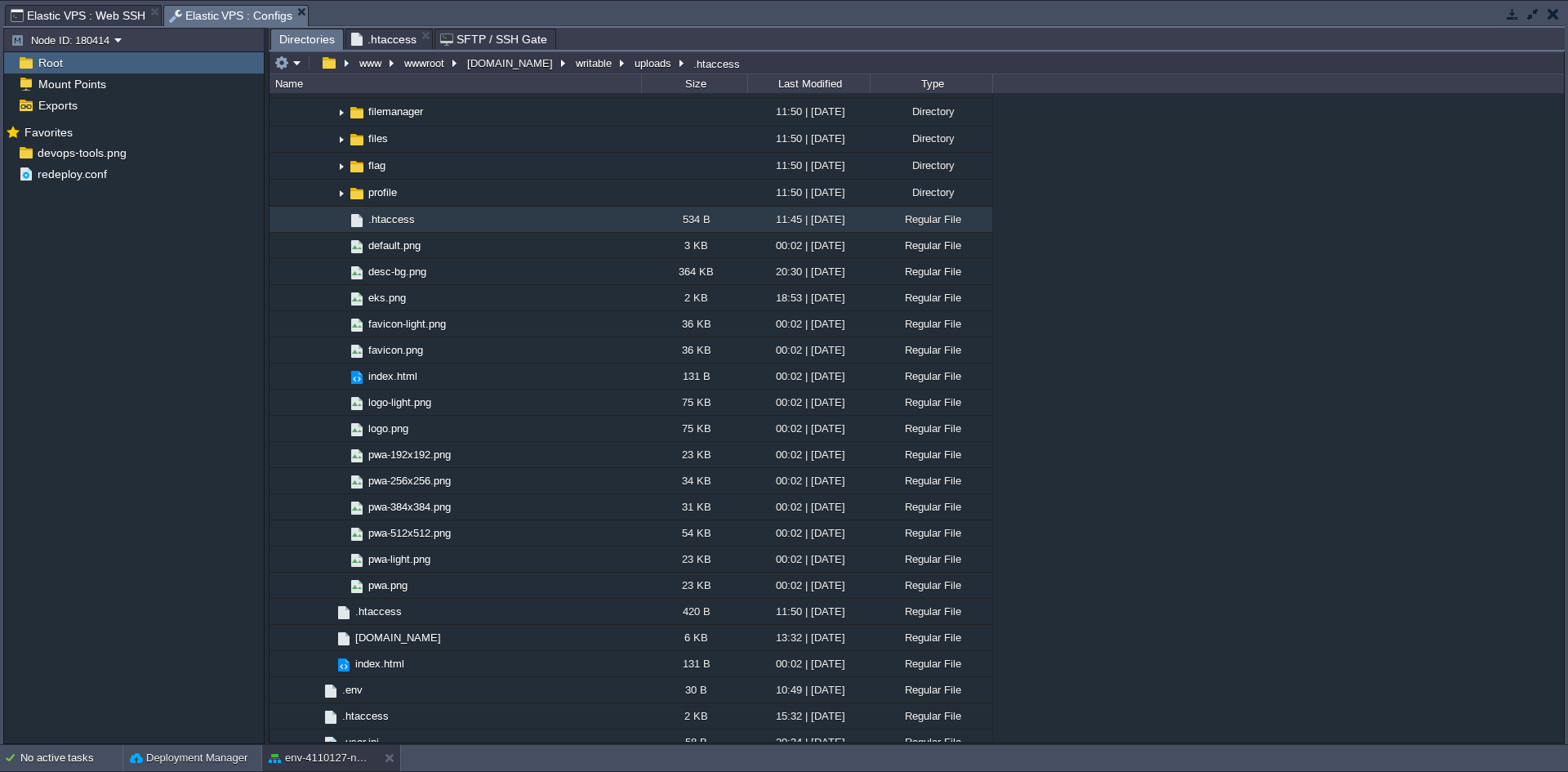
scroll to position [6, 0]
click at [369, 39] on span ".htaccess" at bounding box center [383, 40] width 65 height 20
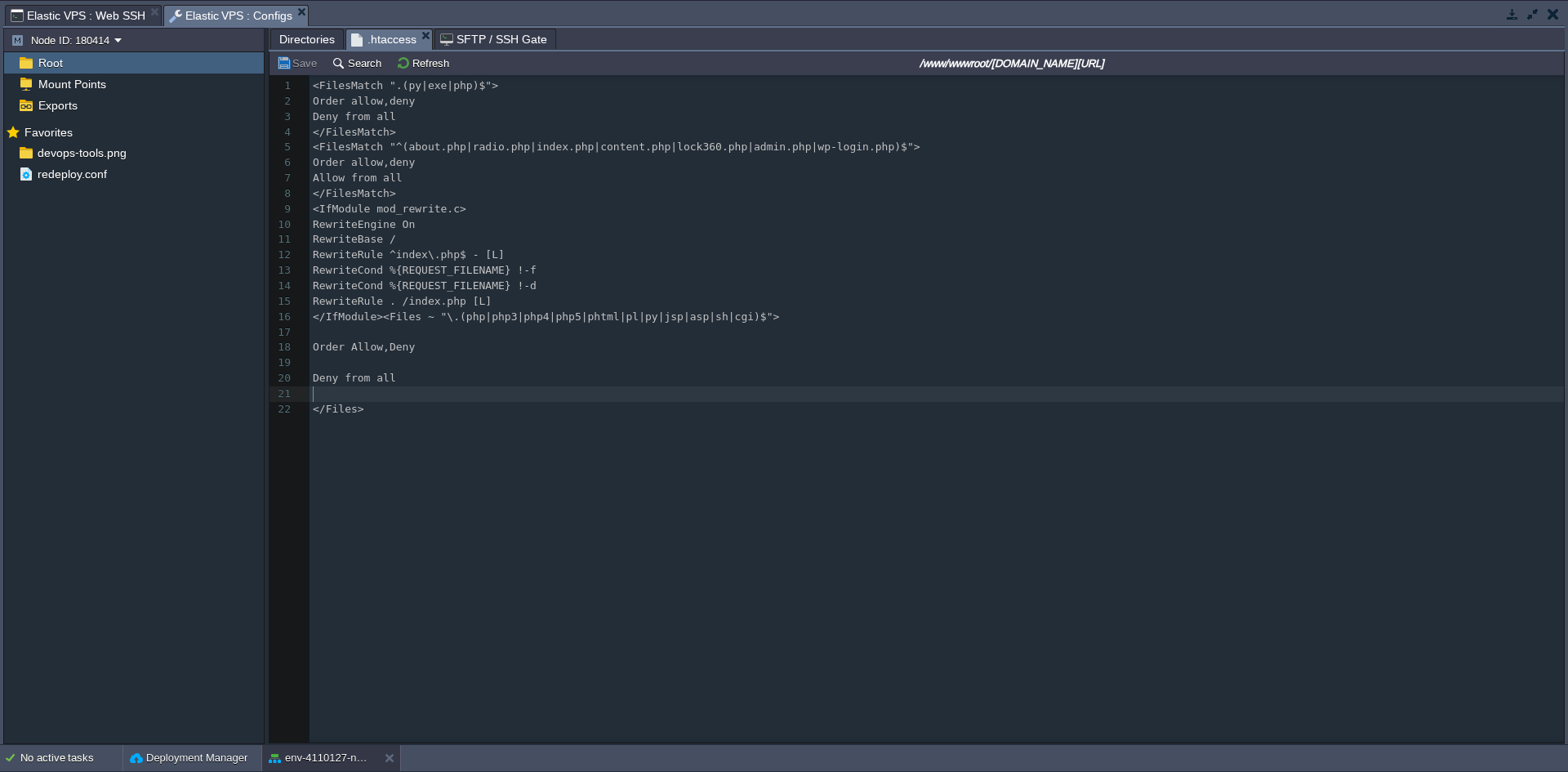
click at [600, 398] on pre "​" at bounding box center [940, 394] width 1261 height 16
click at [314, 38] on span "Directories" at bounding box center [307, 40] width 55 height 20
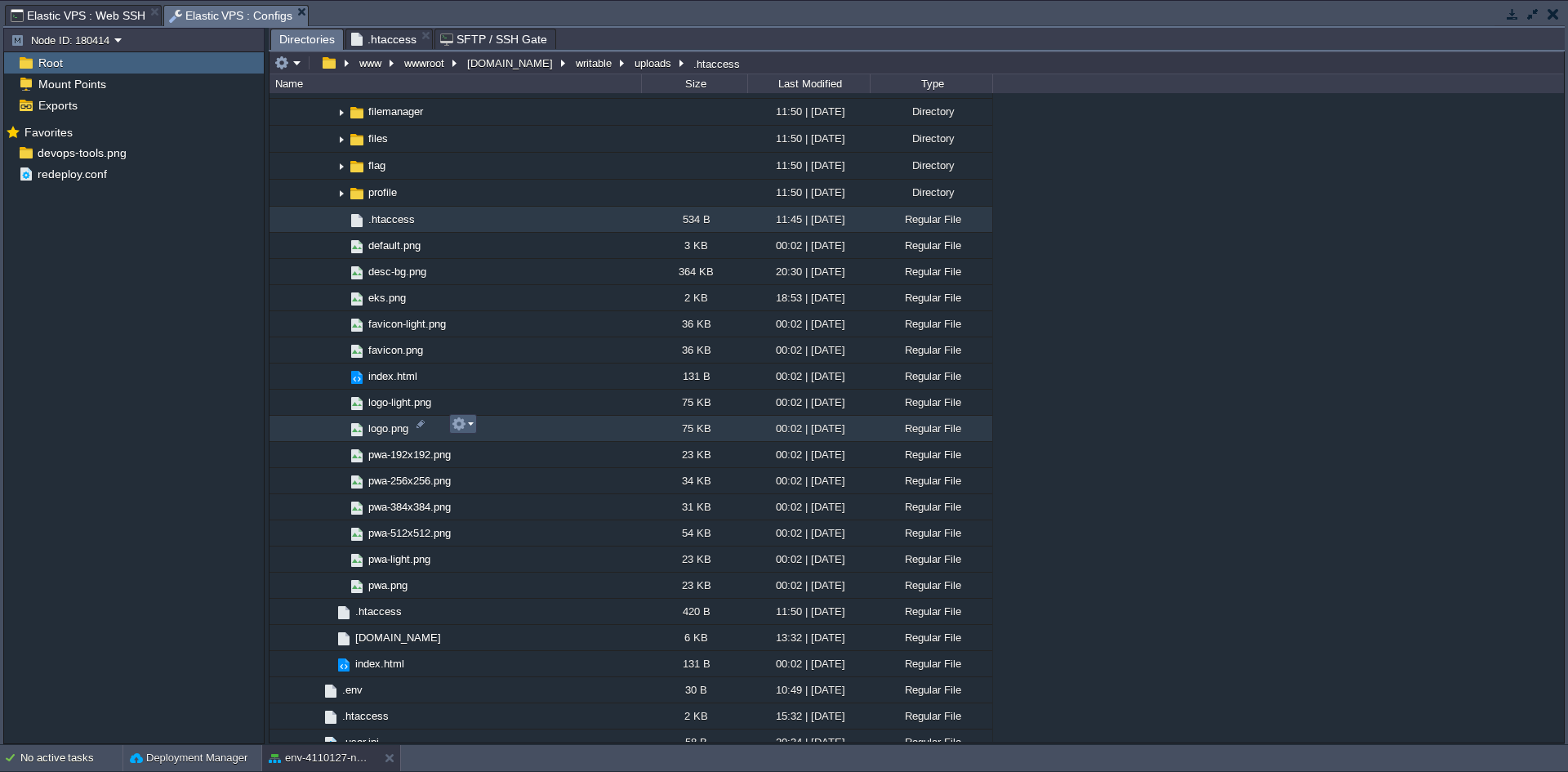
click at [466, 426] on button "button" at bounding box center [459, 424] width 15 height 15
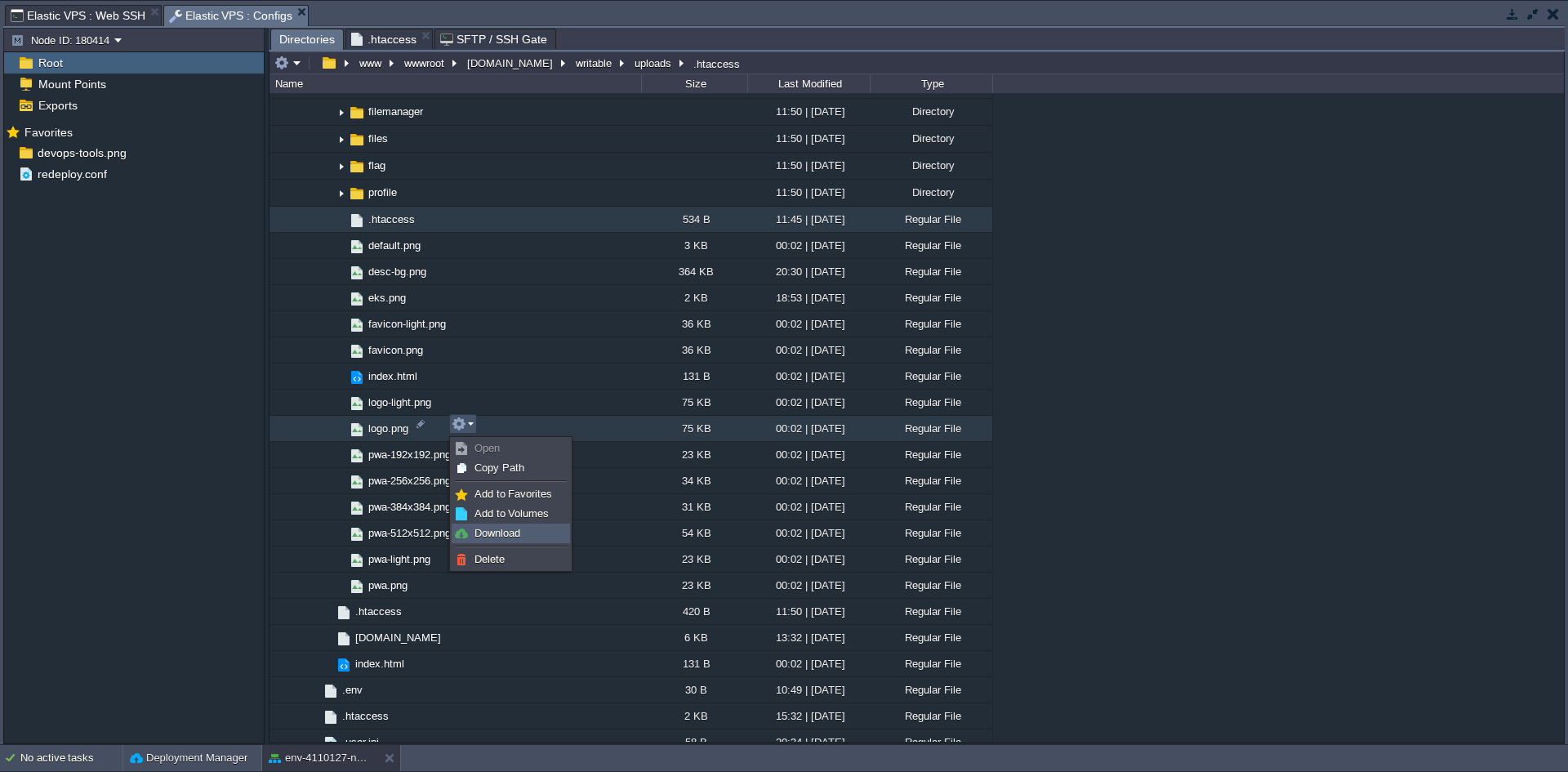
click at [511, 541] on link "Download" at bounding box center [511, 534] width 117 height 18
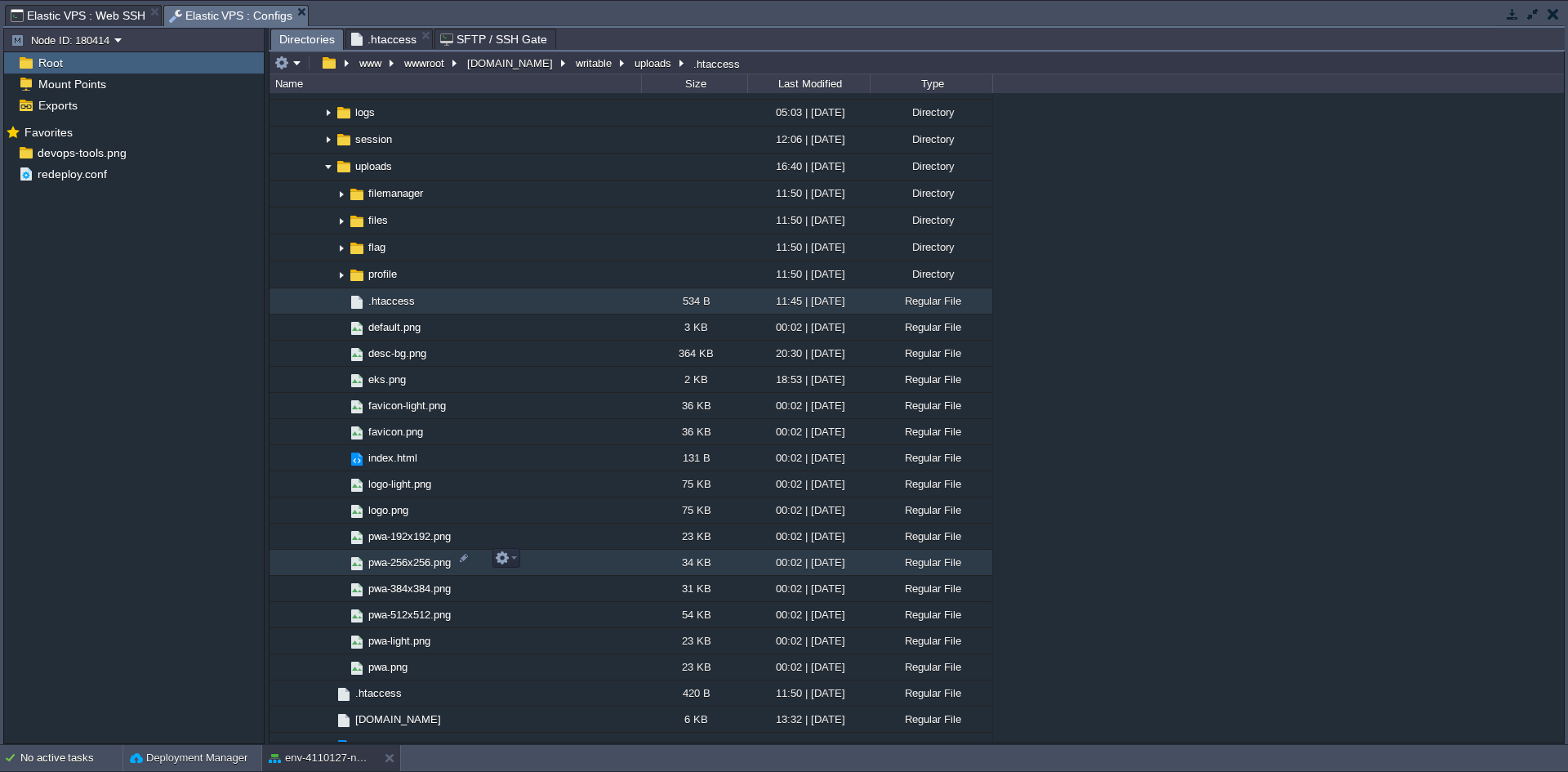
scroll to position [1264, 0]
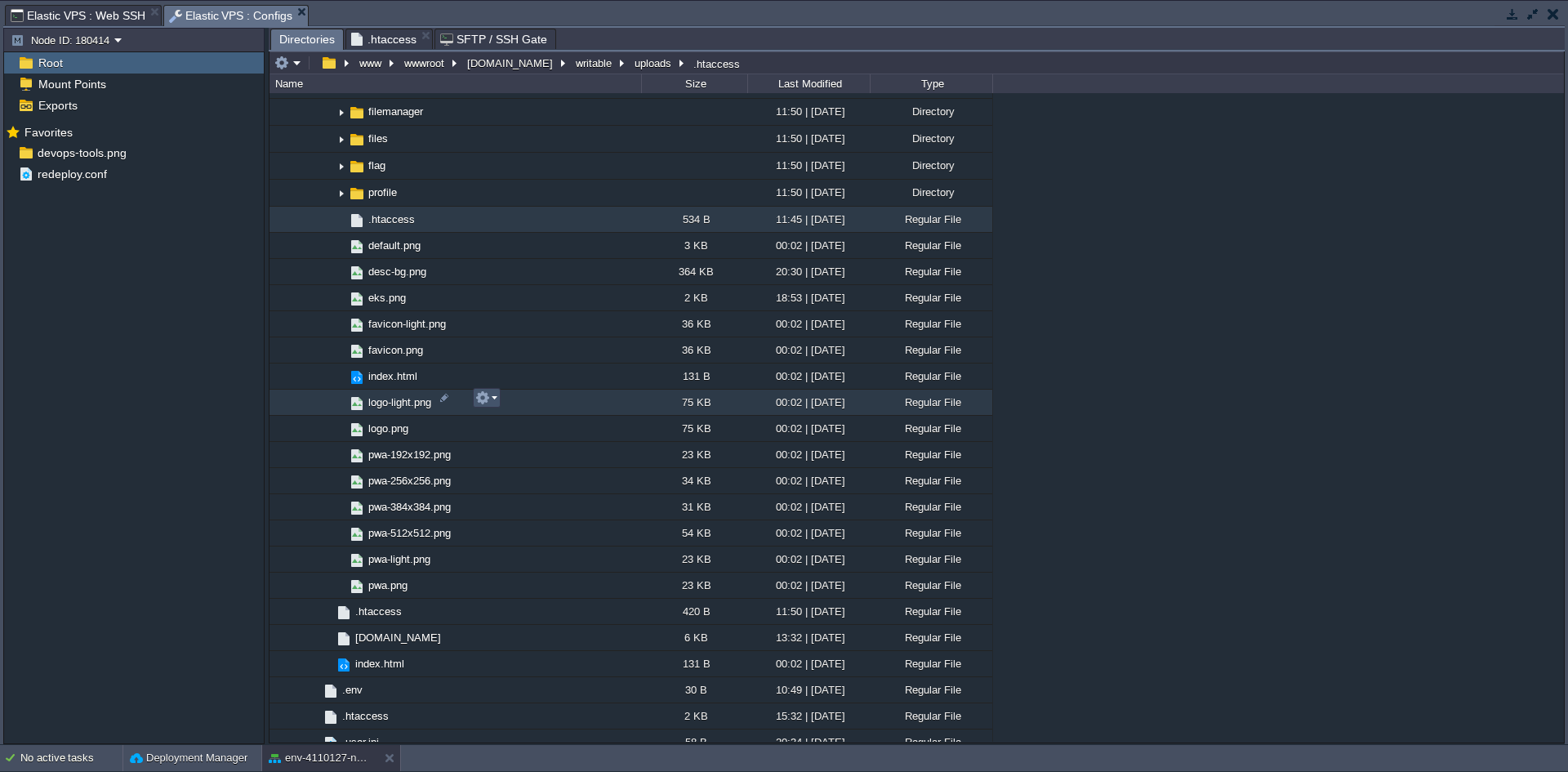
click at [488, 400] on button "button" at bounding box center [483, 398] width 15 height 15
click at [535, 512] on span "Download" at bounding box center [520, 506] width 45 height 12
click at [1326, 379] on div ".. .Recycle_bin 13:51 | 16 Jun 2025 Directory bin 15:23 | 26 Aug 2025 Directory…" at bounding box center [917, 417] width 1294 height 649
click at [557, 68] on button "expertcloudconsulting.com" at bounding box center [511, 63] width 92 height 15
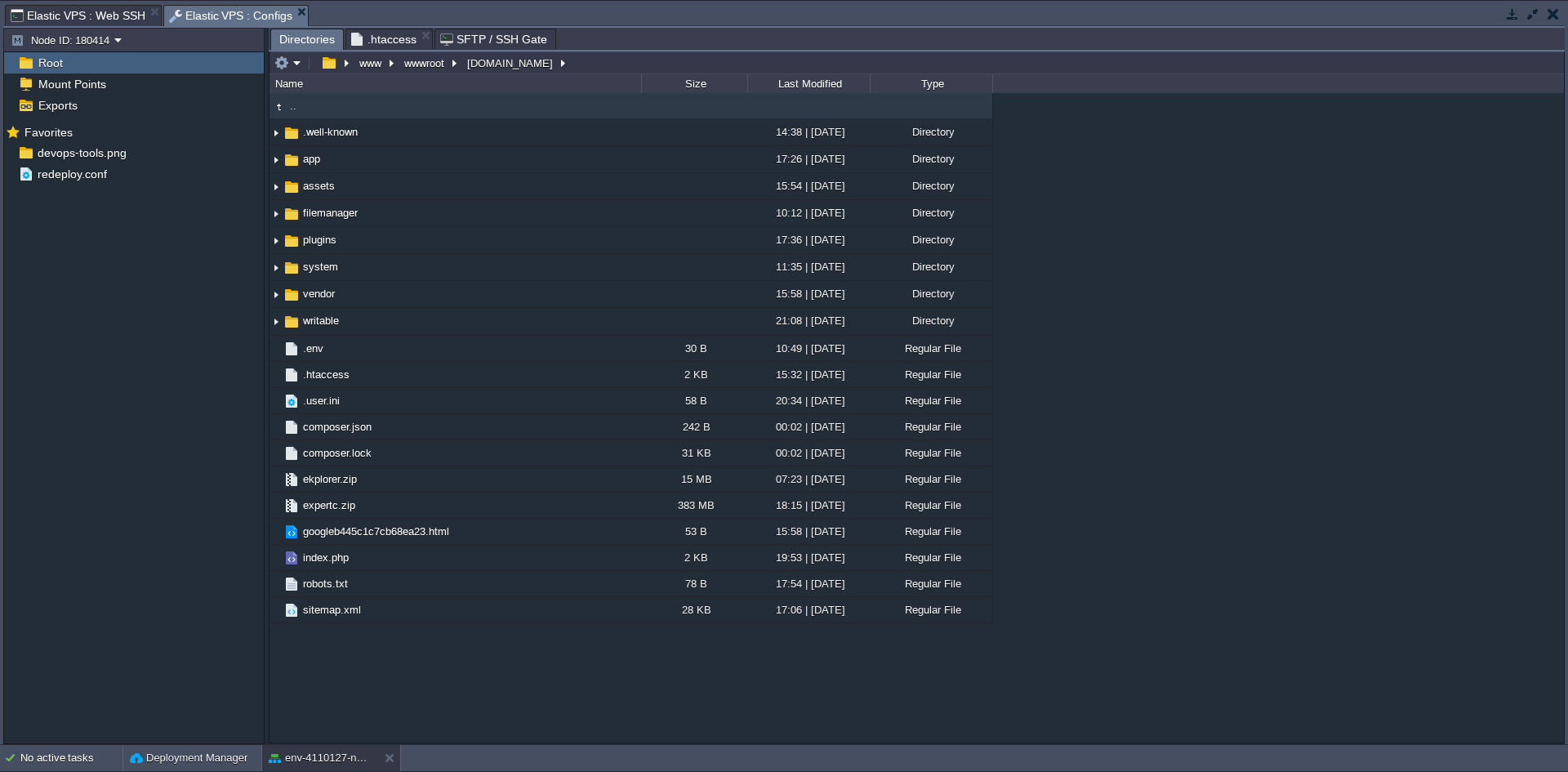
click at [57, 11] on span "Elastic VPS : Web SSH" at bounding box center [77, 16] width 134 height 20
click at [206, 16] on span "Elastic VPS : Configs" at bounding box center [231, 16] width 124 height 21
click at [275, 325] on img at bounding box center [276, 322] width 13 height 26
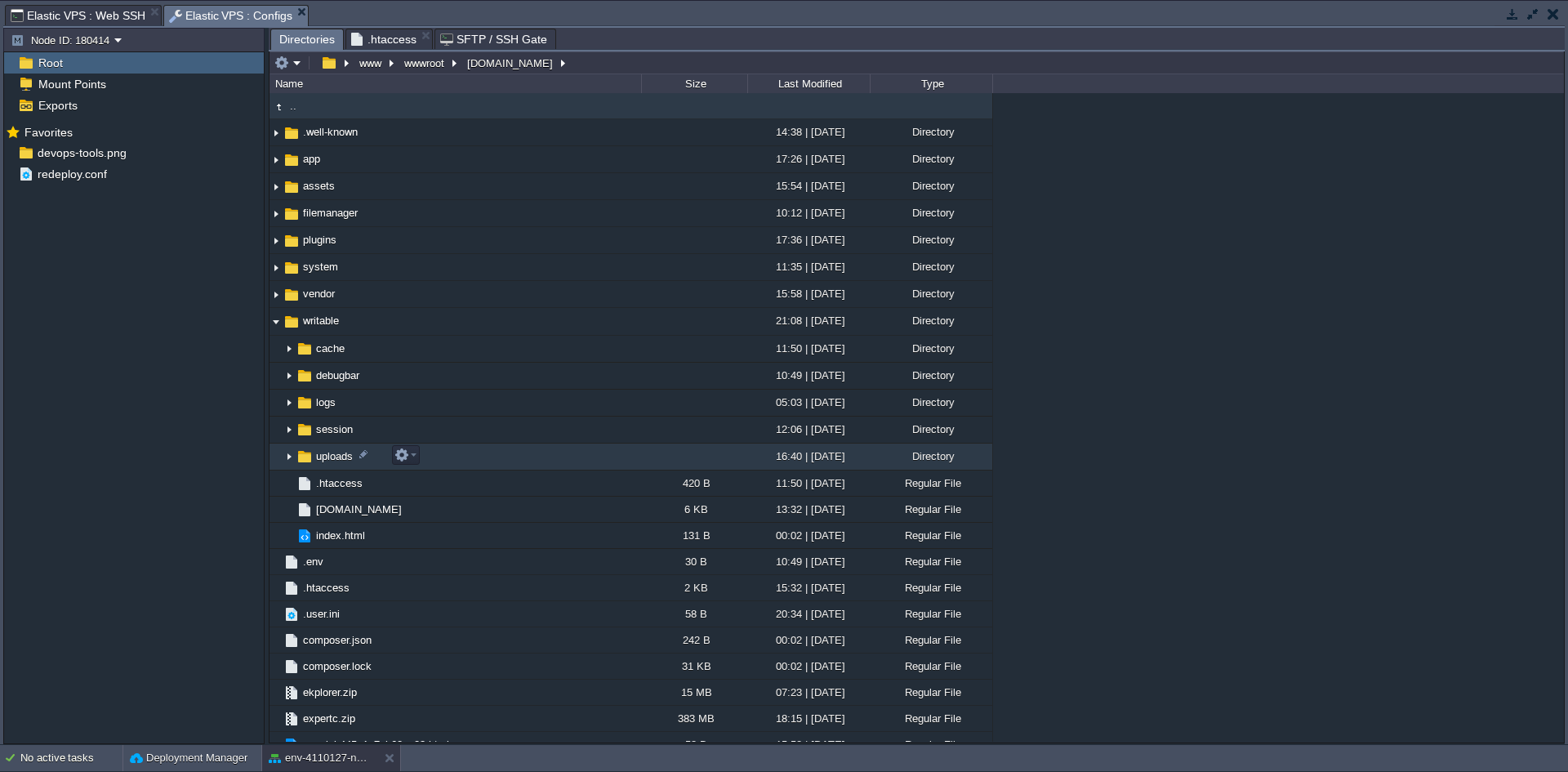
click at [288, 466] on img at bounding box center [289, 457] width 13 height 26
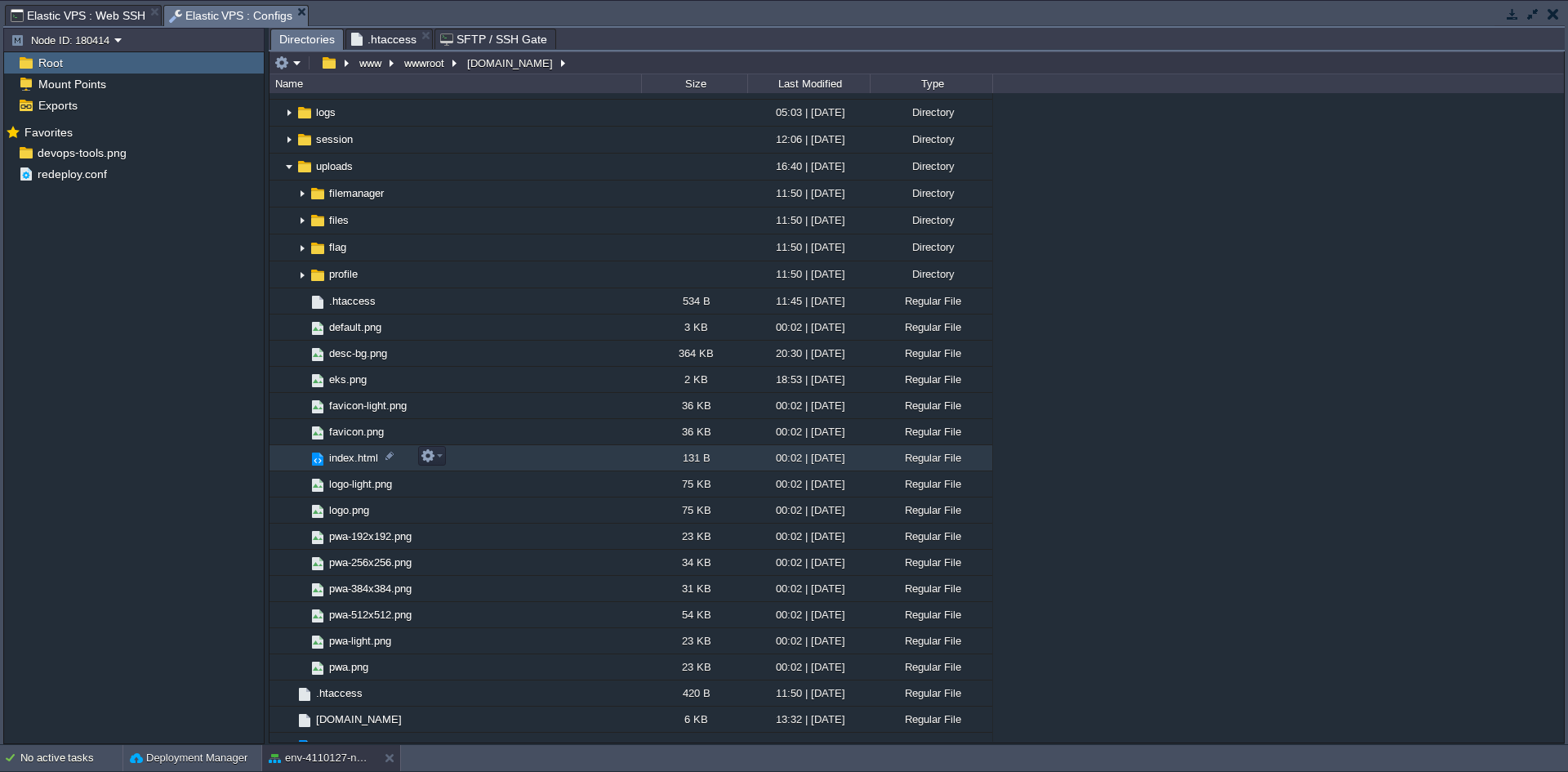
scroll to position [327, 0]
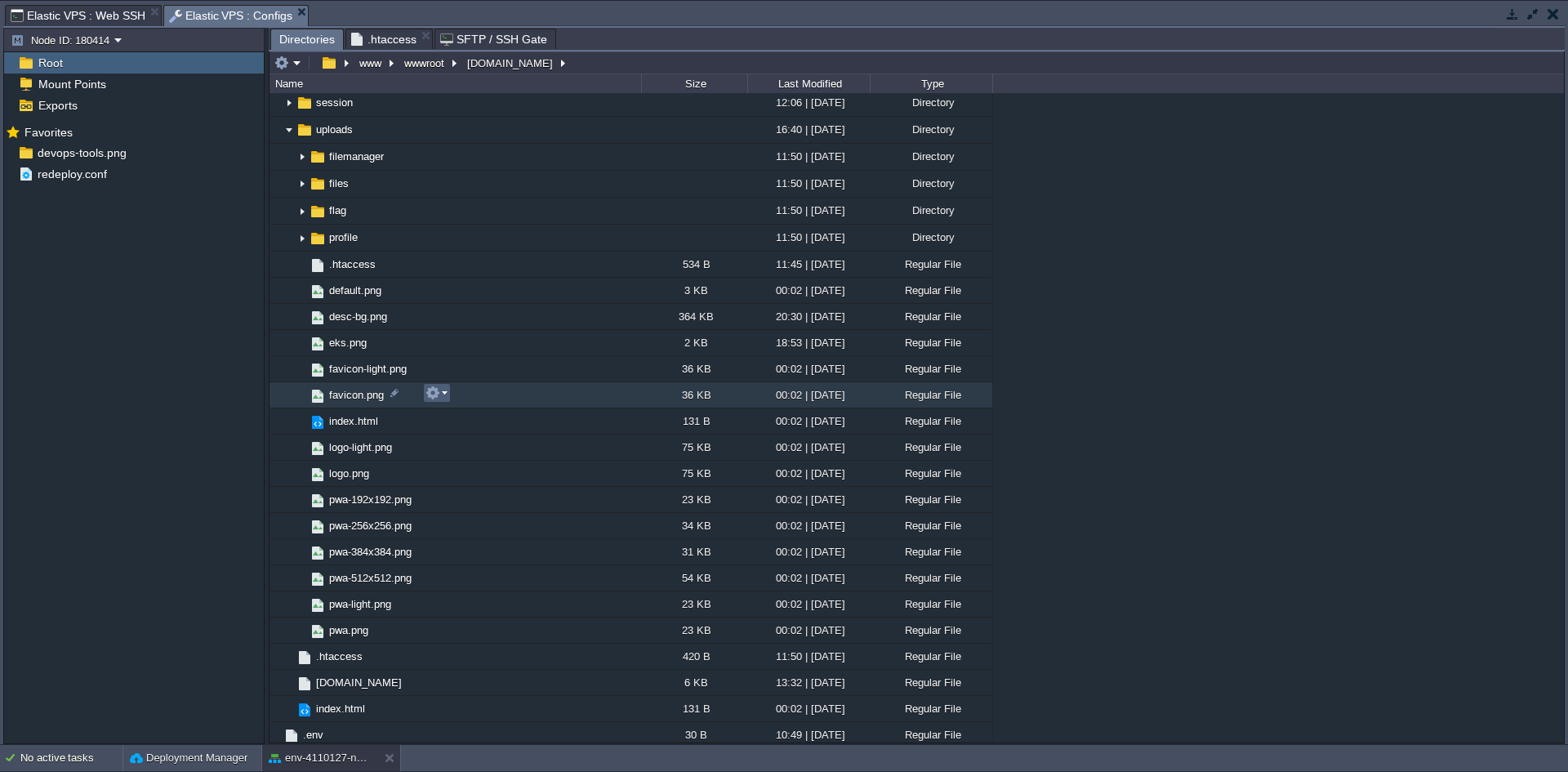
click at [444, 396] on em at bounding box center [436, 393] width 22 height 15
click at [480, 504] on span "Download" at bounding box center [471, 501] width 45 height 12
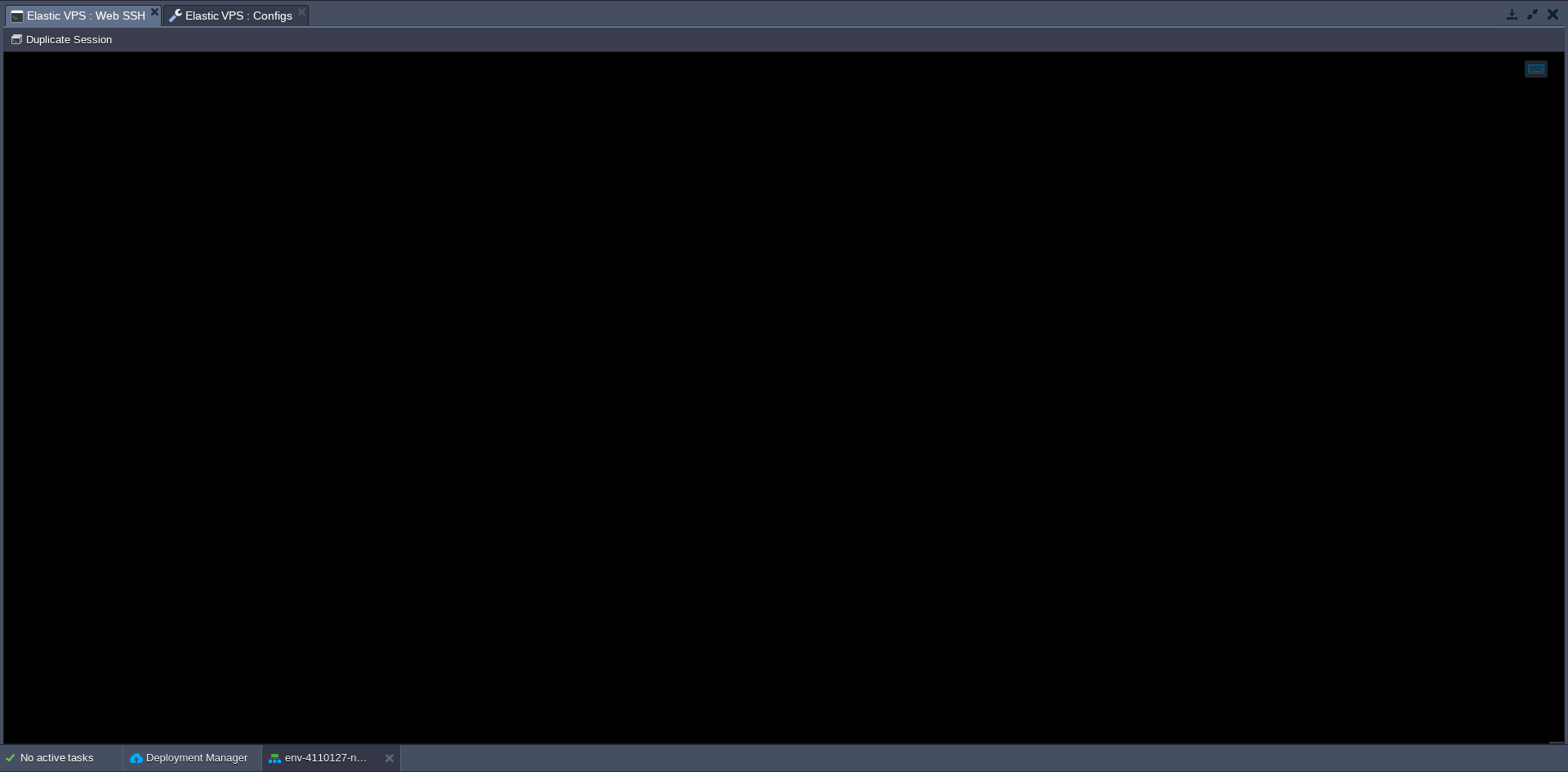
click at [87, 16] on span "Elastic VPS : Web SSH" at bounding box center [77, 16] width 134 height 21
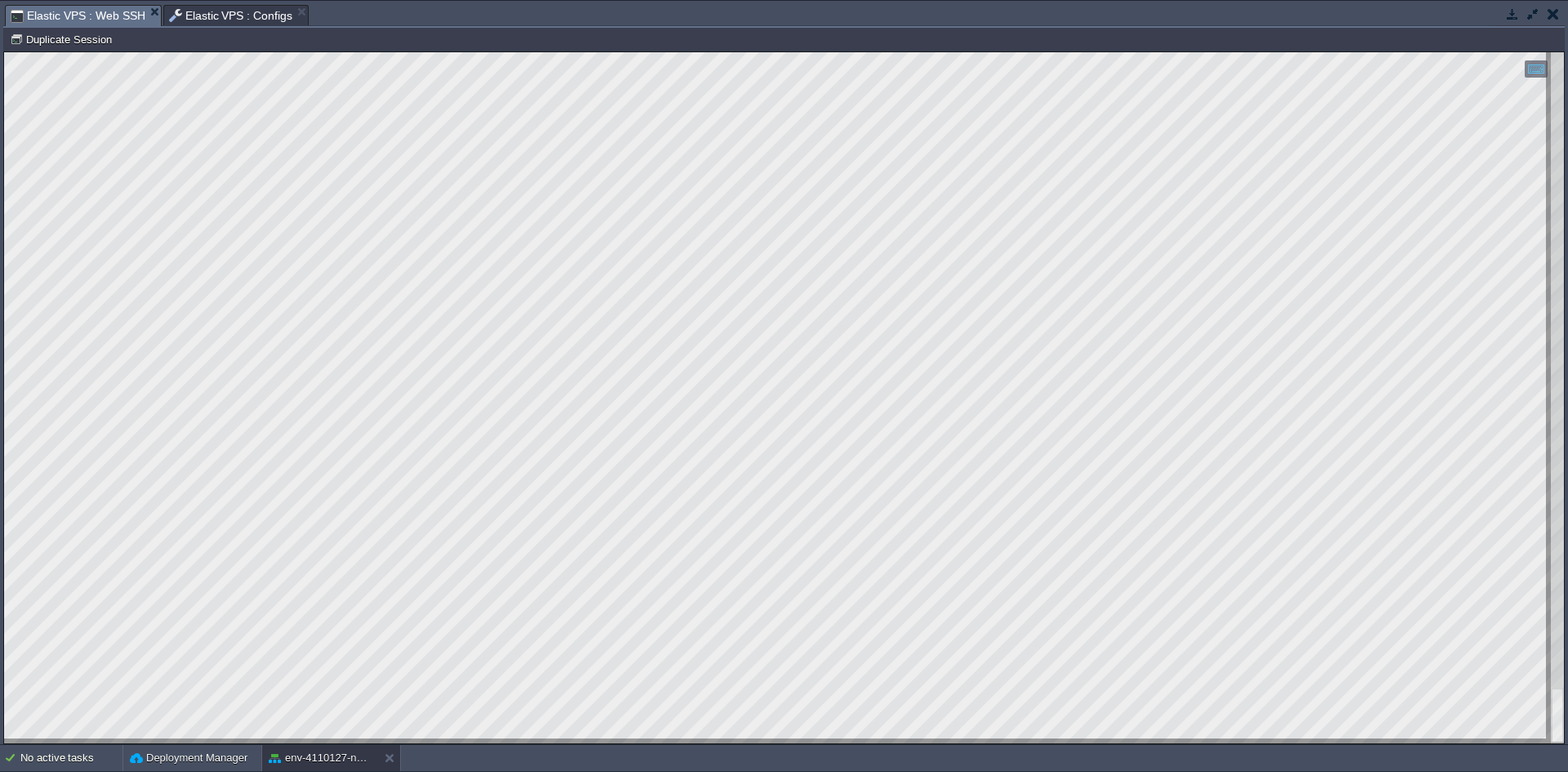
click at [87, 265] on div at bounding box center [784, 398] width 1560 height 691
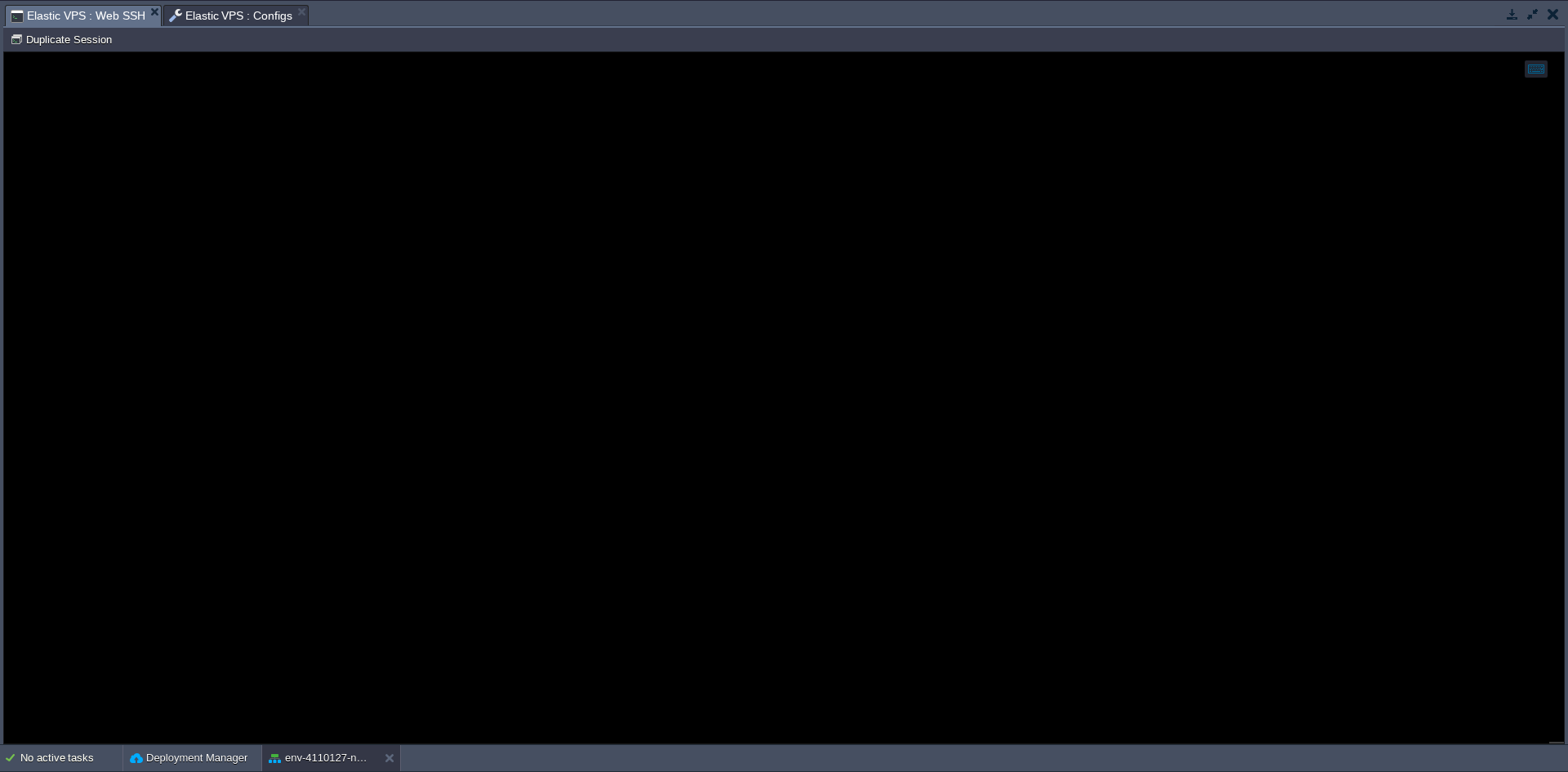
click at [242, 9] on span "Elastic VPS : Configs" at bounding box center [231, 16] width 124 height 20
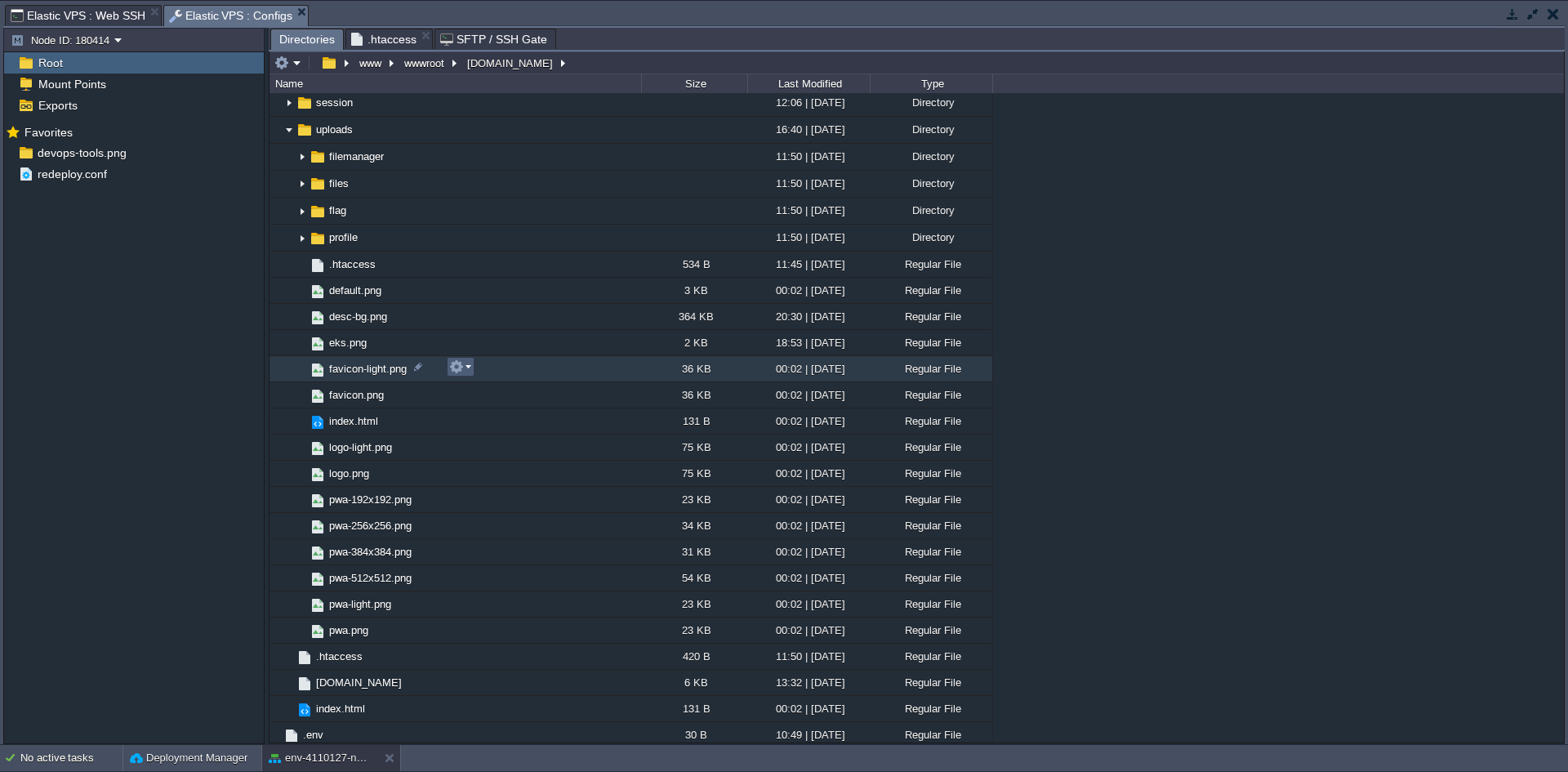
click at [462, 366] on button "button" at bounding box center [457, 367] width 15 height 15
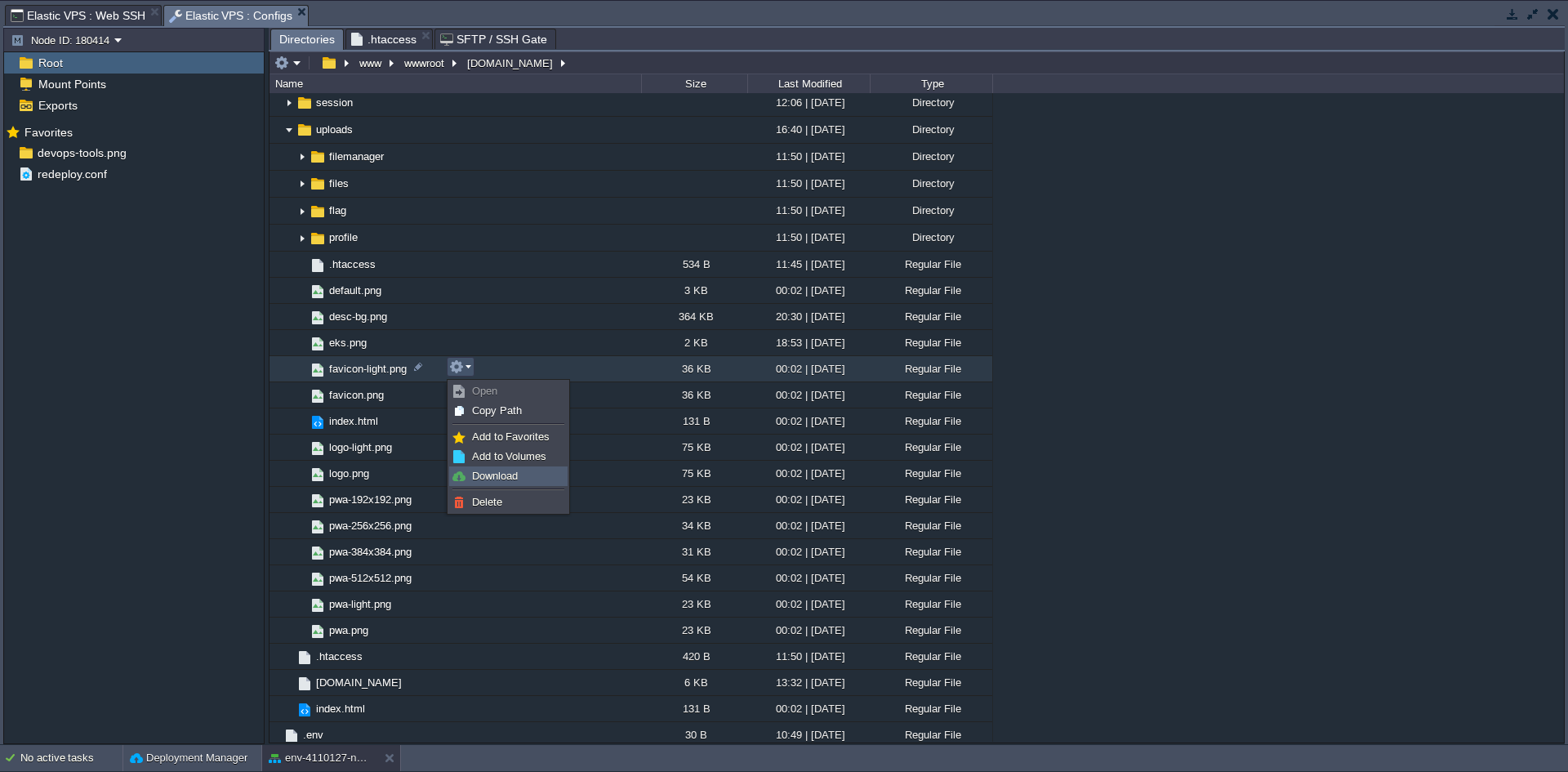
click at [504, 473] on span "Download" at bounding box center [495, 476] width 45 height 12
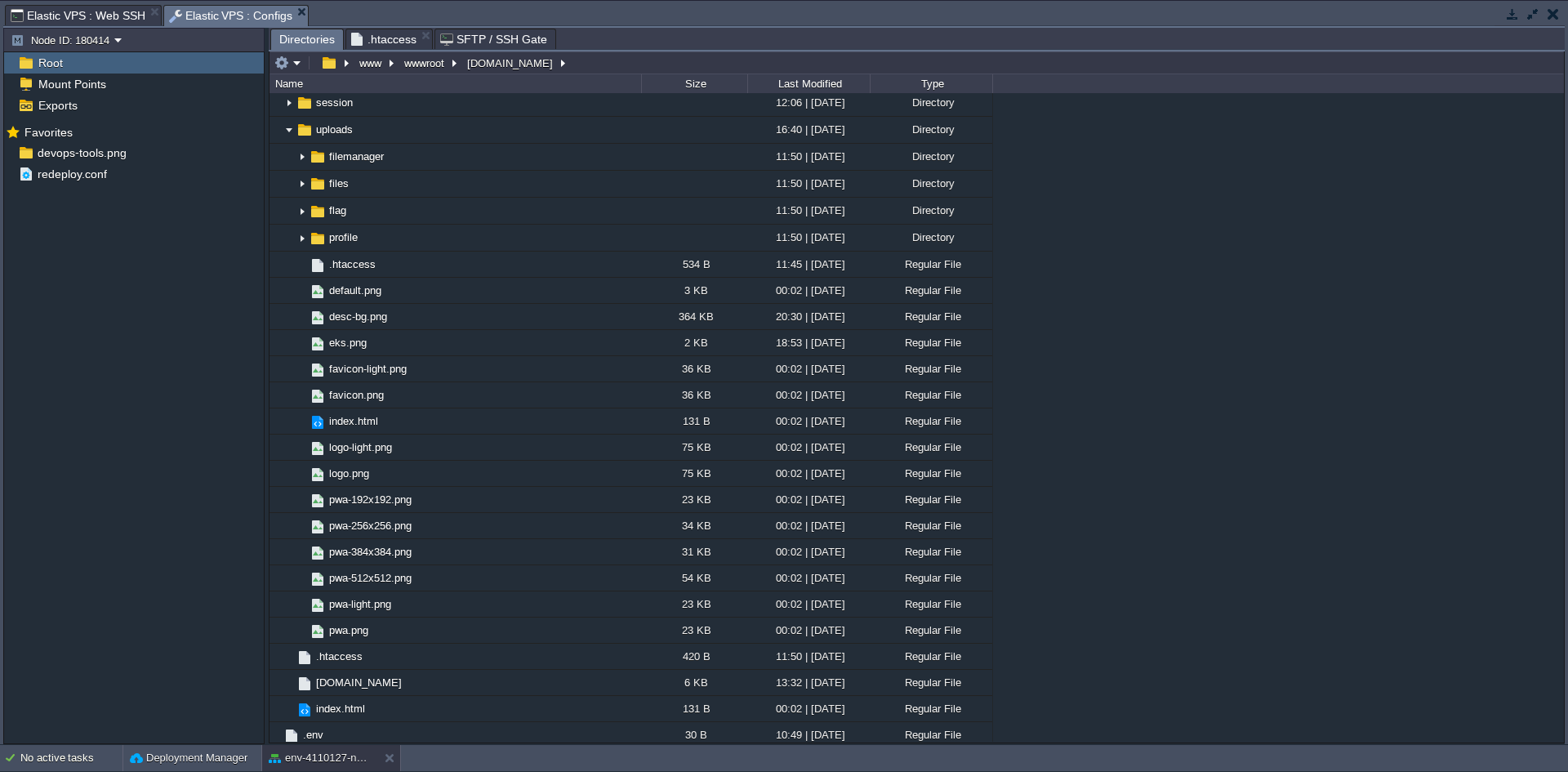
drag, startPoint x: 70, startPoint y: 16, endPoint x: 141, endPoint y: 45, distance: 76.7
click at [70, 16] on span "Elastic VPS : Web SSH" at bounding box center [77, 16] width 134 height 20
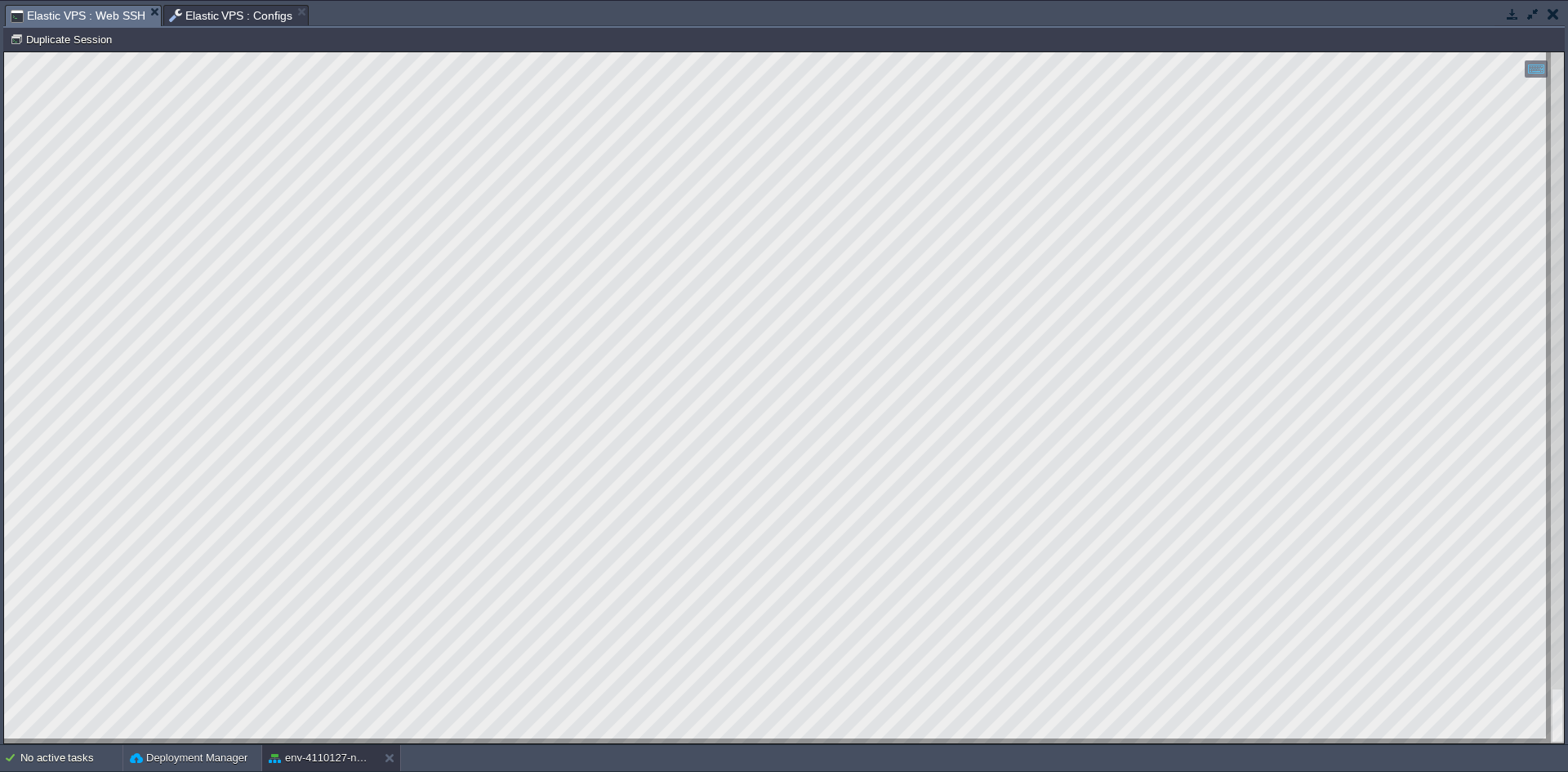
click at [55, 610] on div at bounding box center [784, 398] width 1560 height 691
drag, startPoint x: 460, startPoint y: 741, endPoint x: 0, endPoint y: 303, distance: 635.2
click at [4, 52] on html "Copy: Ctrl + Shift + C Paste: Ctrl + V Settings: Ctrl + Shift + Alt 0" at bounding box center [784, 52] width 1560 height 0
